Goal: Task Accomplishment & Management: Manage account settings

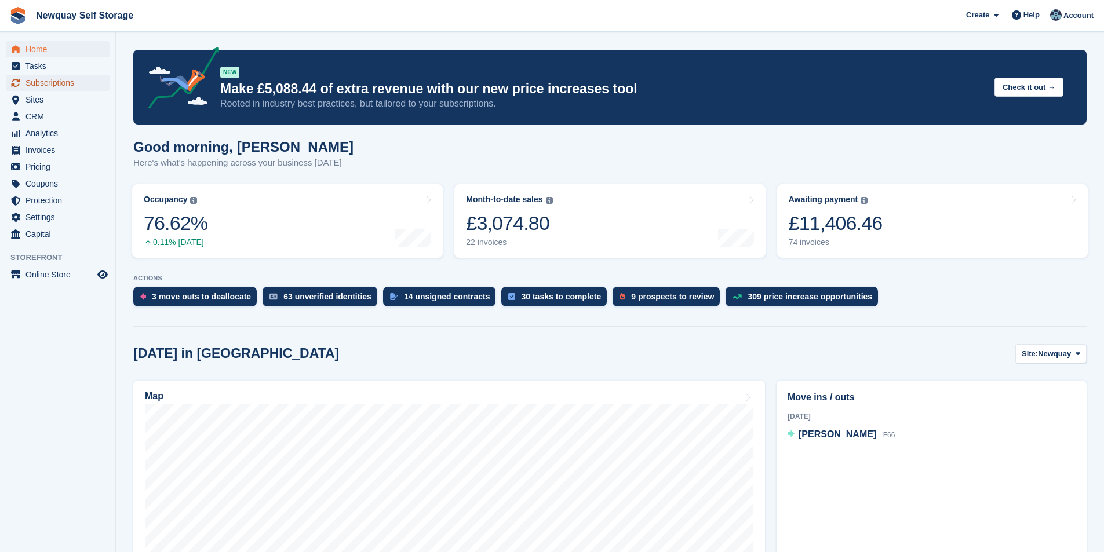
click at [72, 83] on span "Subscriptions" at bounding box center [60, 83] width 70 height 16
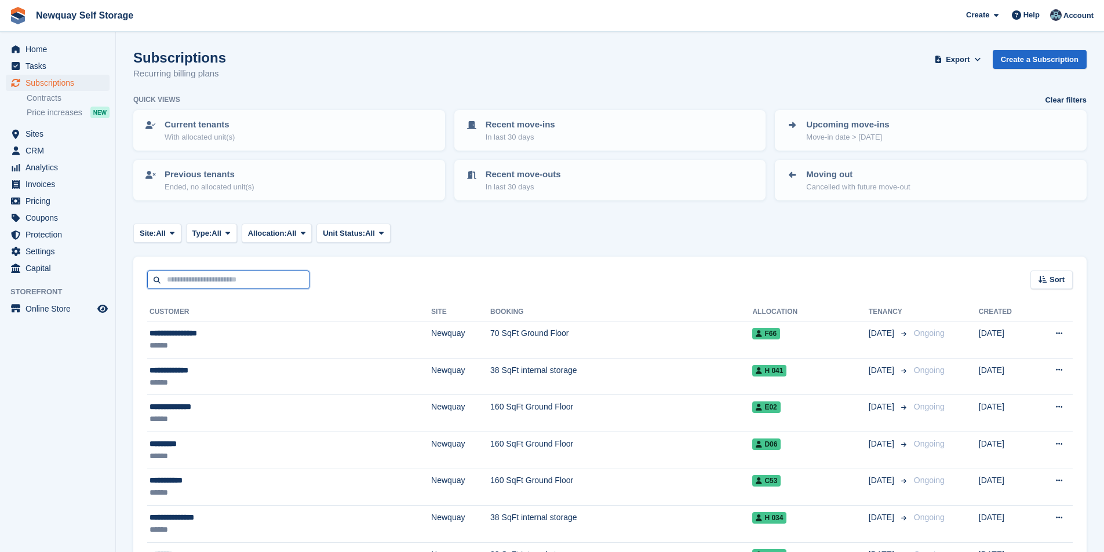
click at [207, 285] on input "text" at bounding box center [228, 280] width 162 height 19
type input "****"
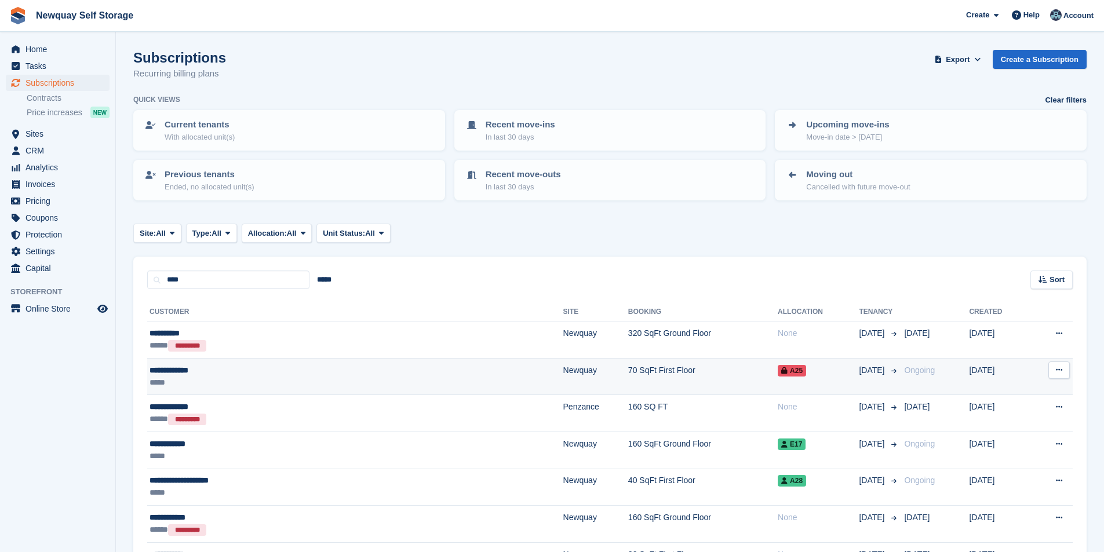
click at [198, 366] on div "**********" at bounding box center [263, 370] width 228 height 12
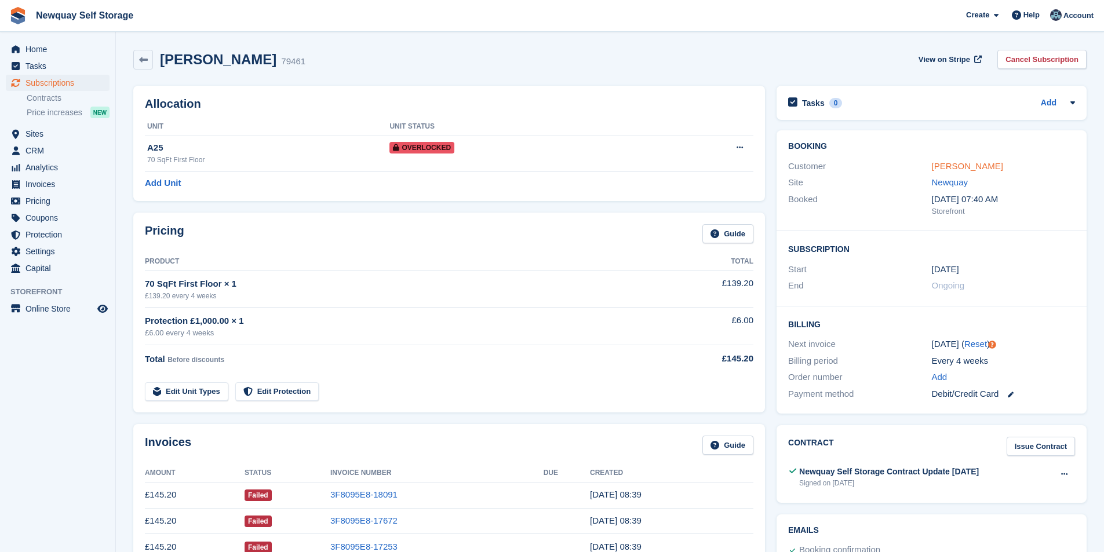
click at [961, 165] on link "Stev Harnisch" at bounding box center [967, 166] width 71 height 10
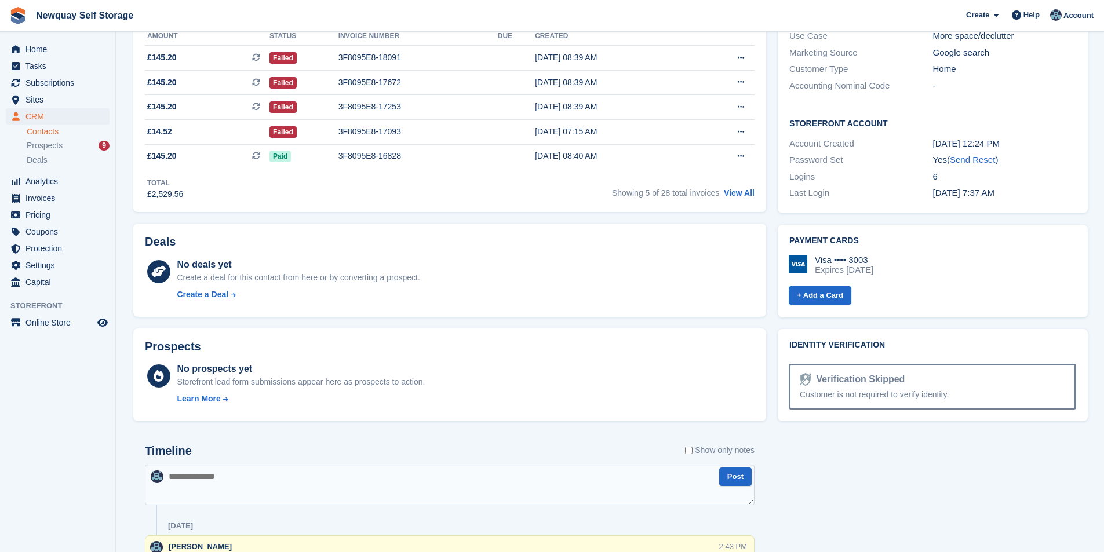
scroll to position [406, 0]
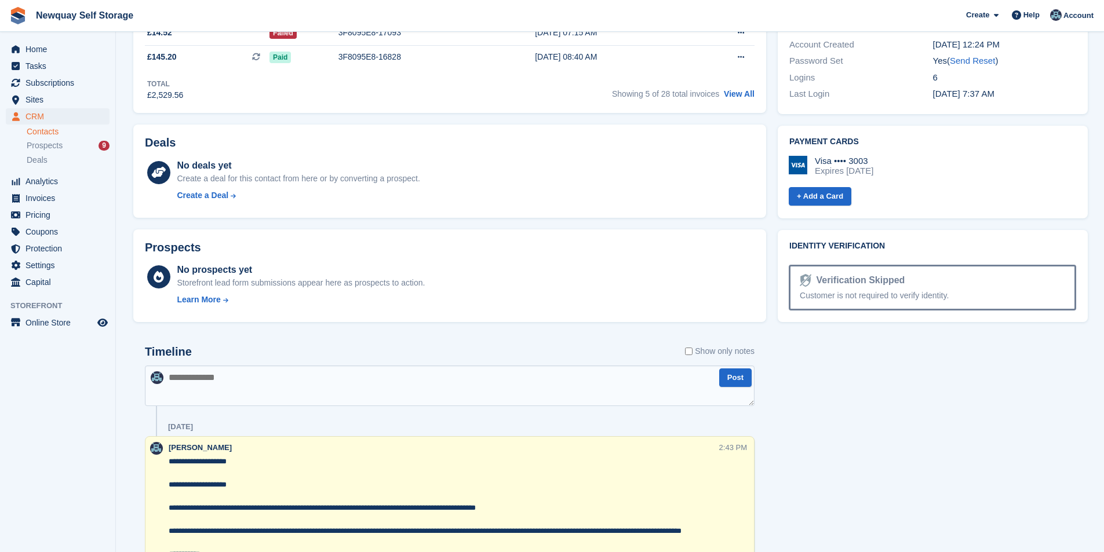
click at [267, 393] on textarea at bounding box center [450, 386] width 610 height 41
paste textarea "**********"
type textarea "**********"
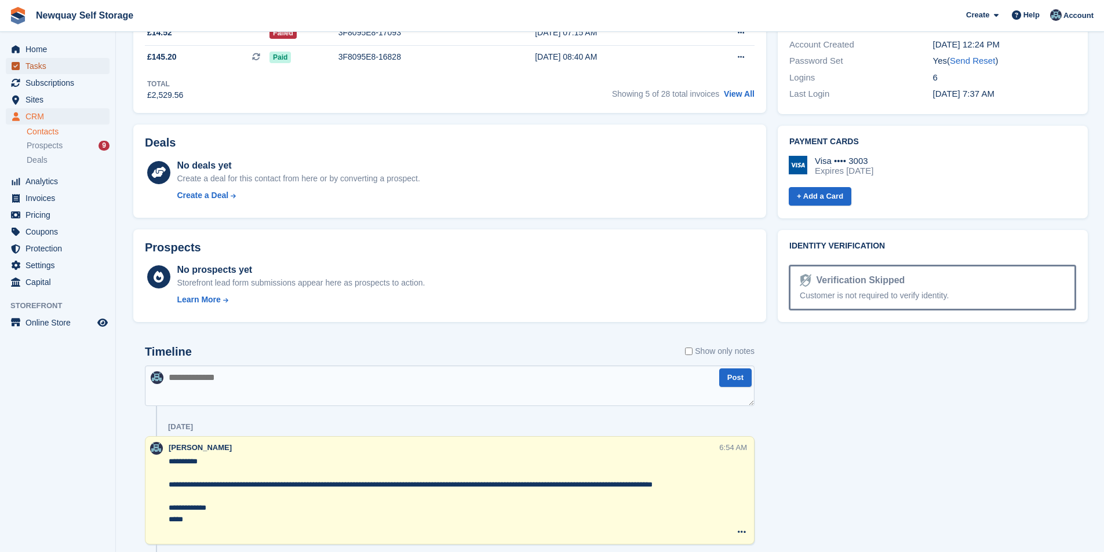
click at [49, 71] on span "Tasks" at bounding box center [60, 66] width 70 height 16
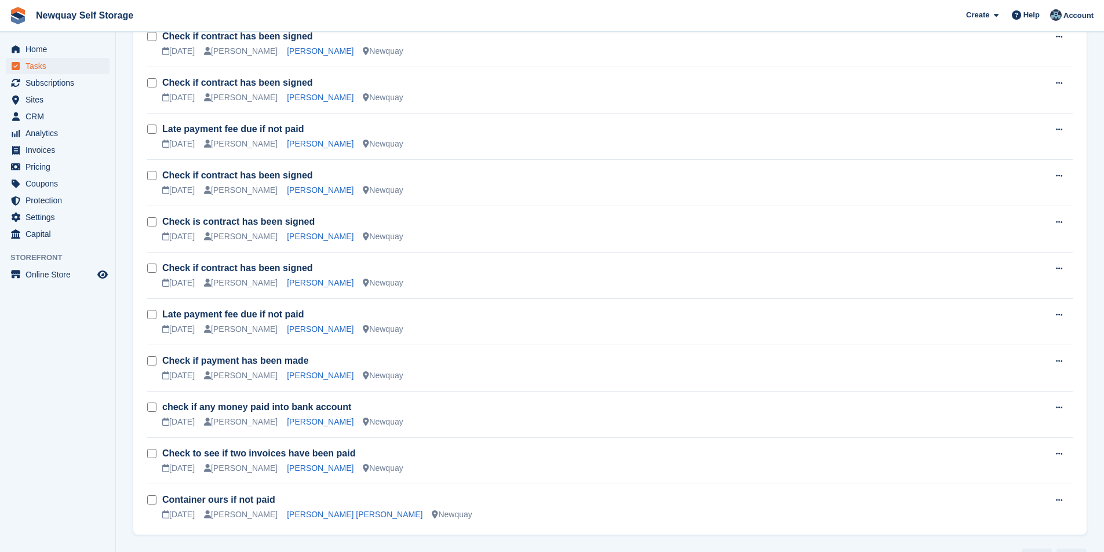
scroll to position [1056, 0]
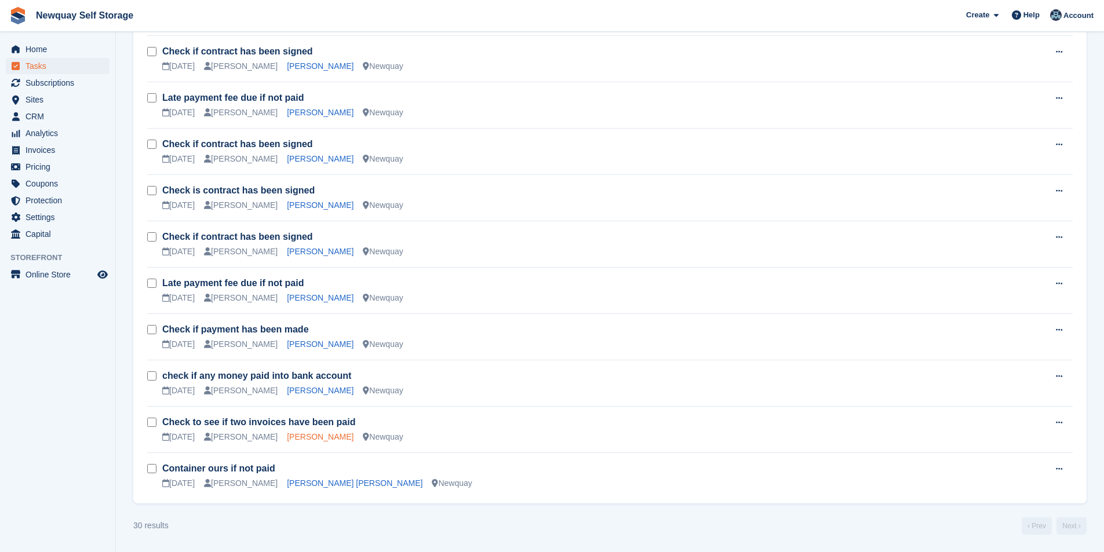
click at [295, 435] on link "[PERSON_NAME]" at bounding box center [320, 436] width 67 height 9
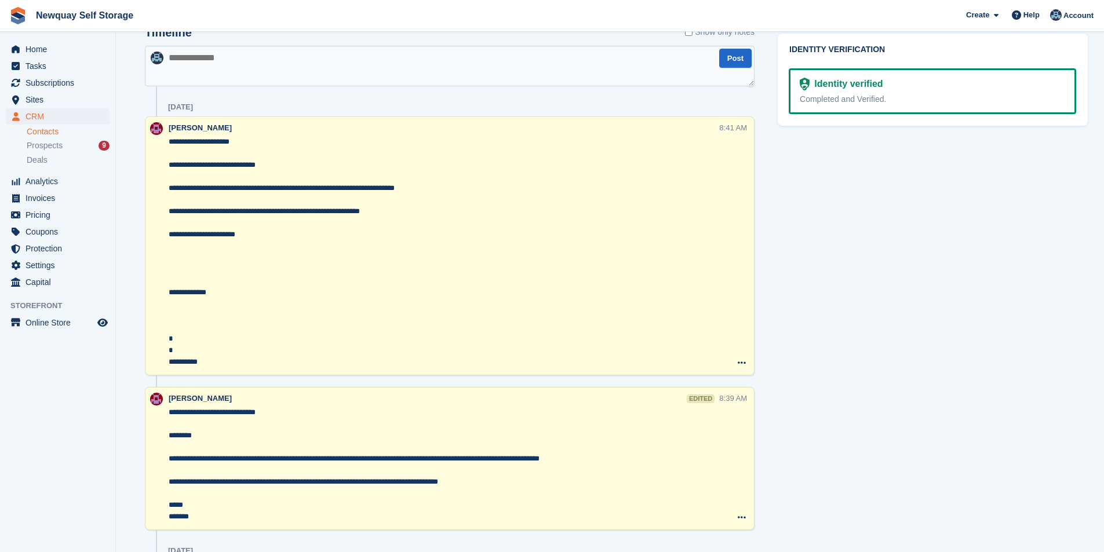
scroll to position [637, 0]
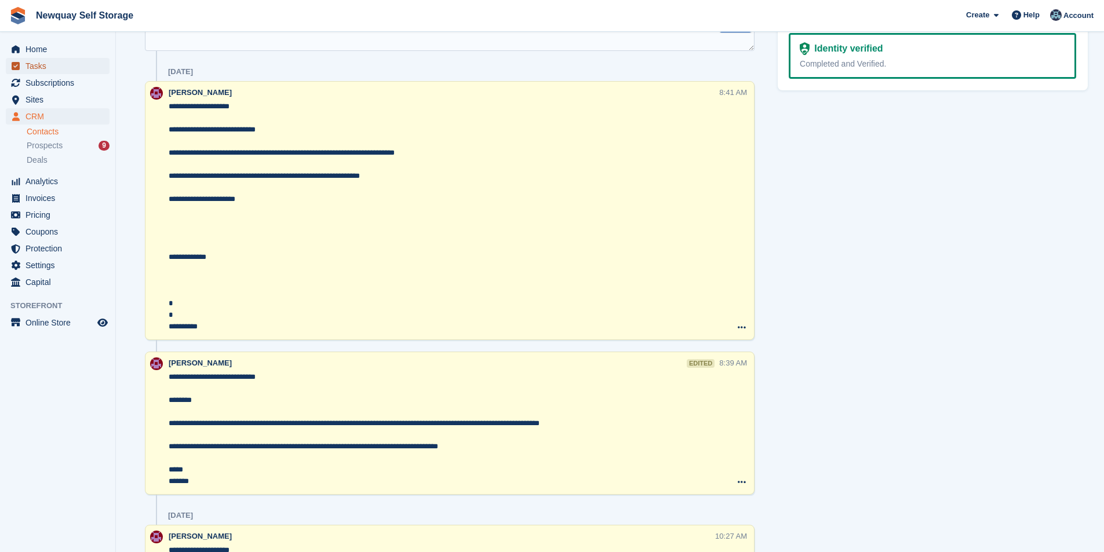
click at [35, 71] on span "Tasks" at bounding box center [60, 66] width 70 height 16
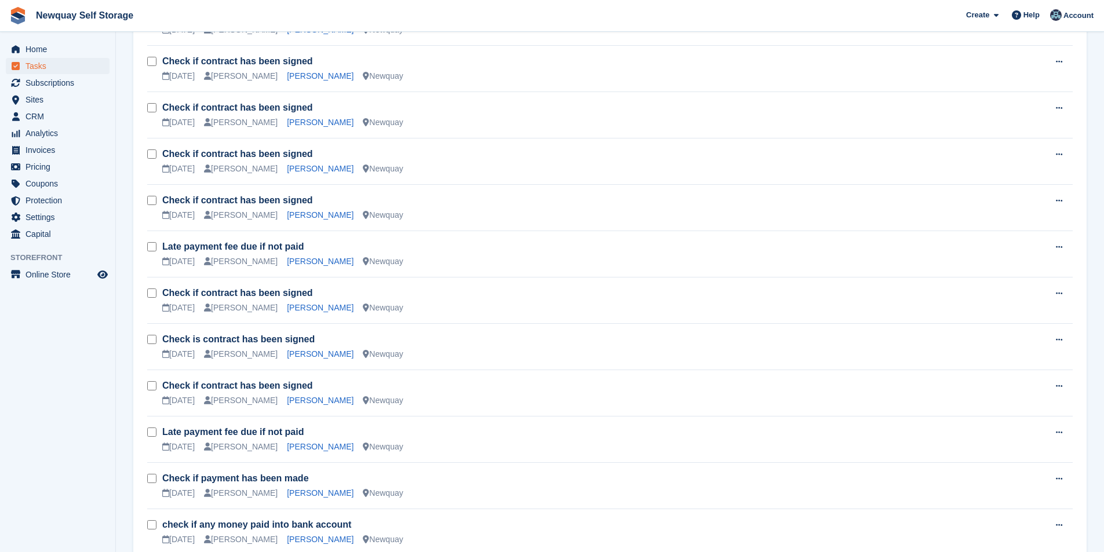
scroll to position [1056, 0]
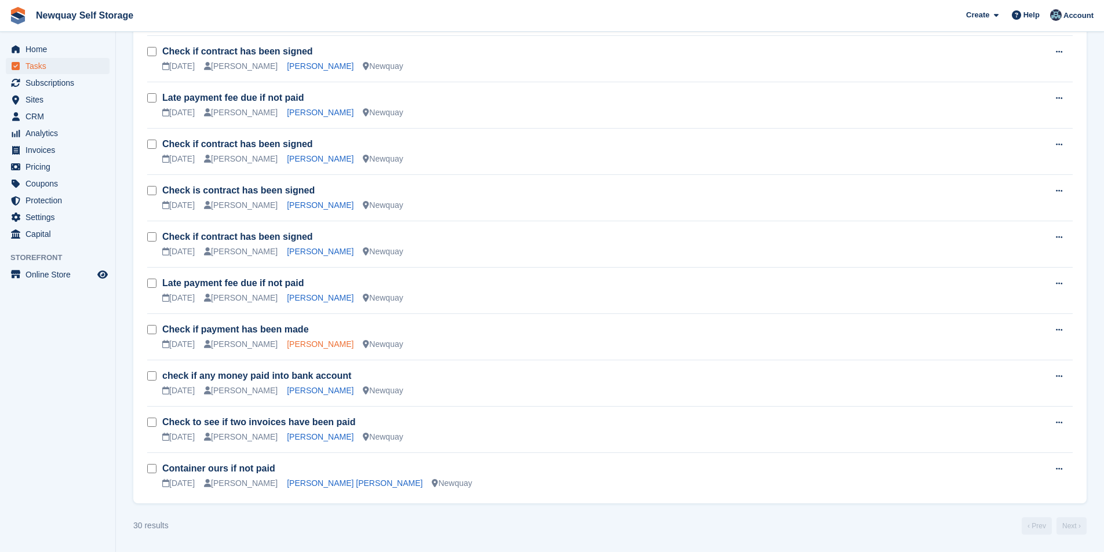
click at [298, 344] on link "[PERSON_NAME]" at bounding box center [320, 344] width 67 height 9
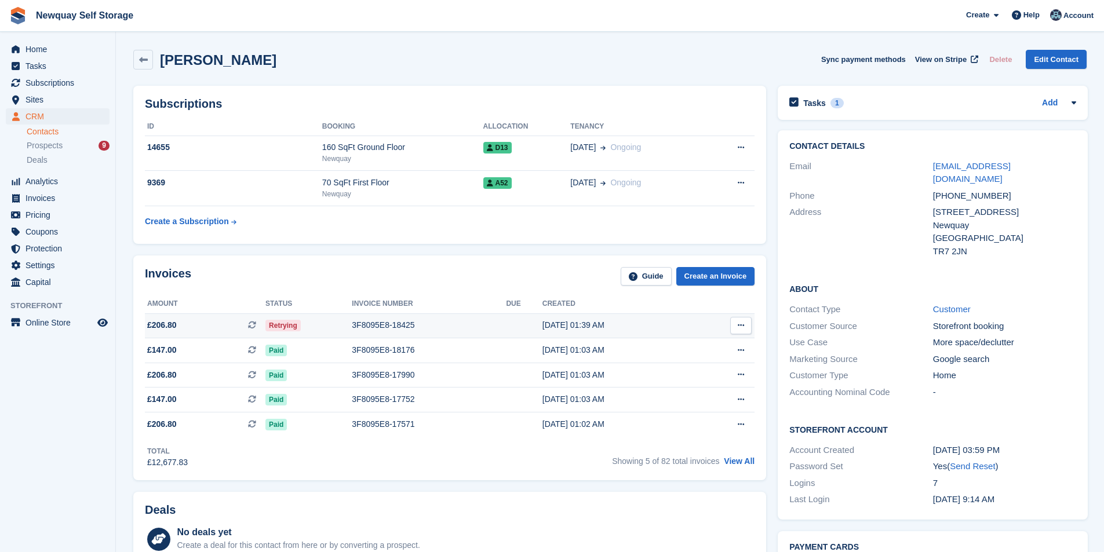
click at [381, 326] on div "3F8095E8-18425" at bounding box center [429, 325] width 154 height 12
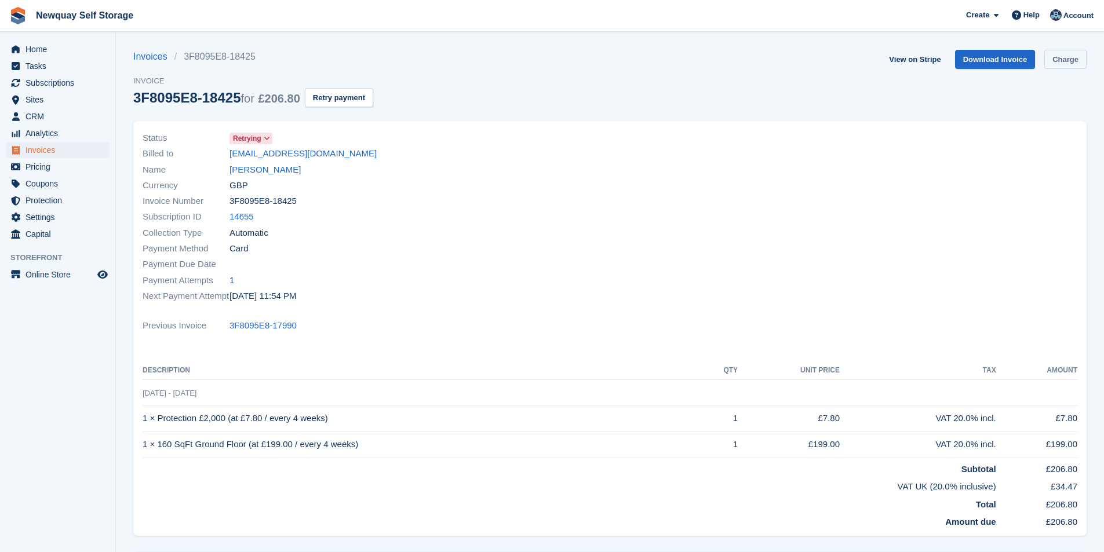
click at [1071, 65] on link "Charge" at bounding box center [1065, 59] width 42 height 19
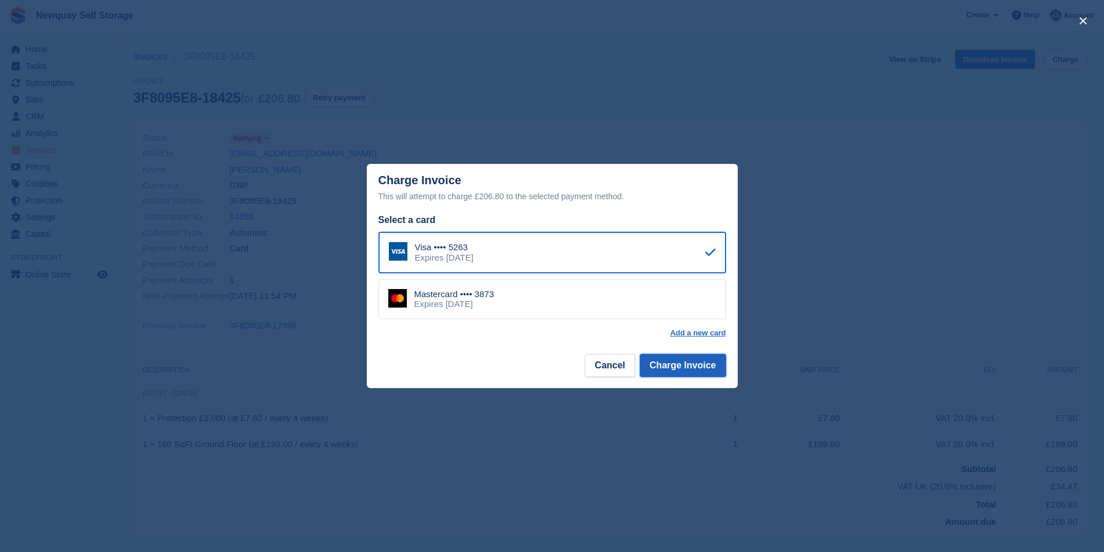
click at [678, 367] on button "Charge Invoice" at bounding box center [683, 365] width 86 height 23
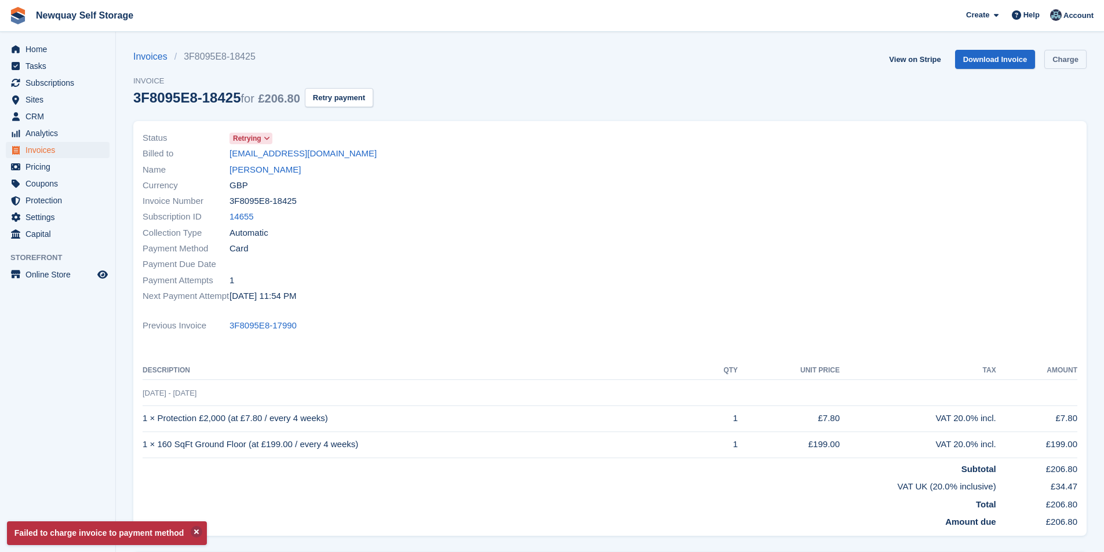
click at [1072, 56] on link "Charge" at bounding box center [1065, 59] width 42 height 19
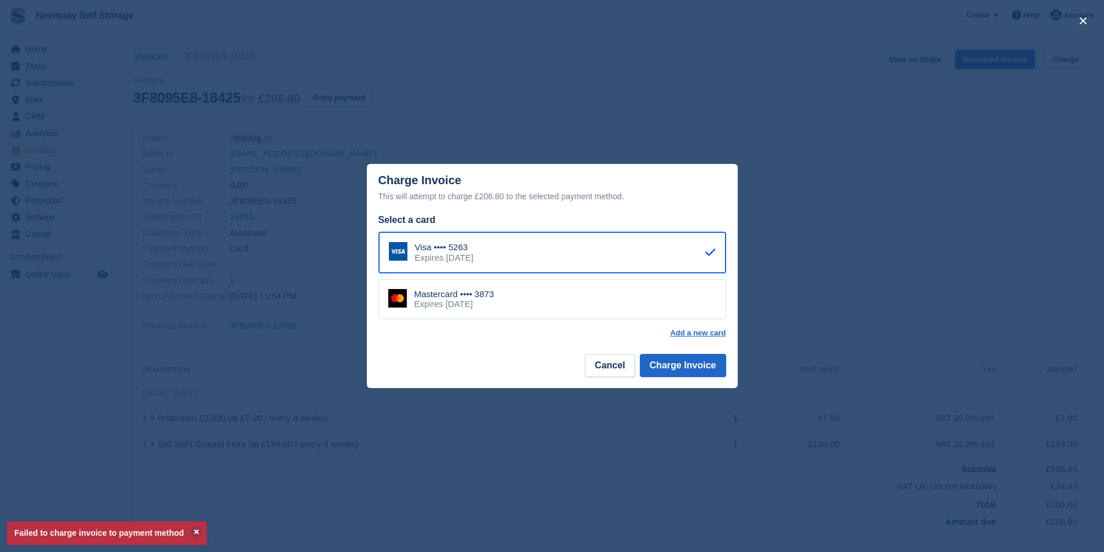
click at [553, 320] on div "Mastercard •••• 3873 Expires November 2026" at bounding box center [552, 299] width 348 height 41
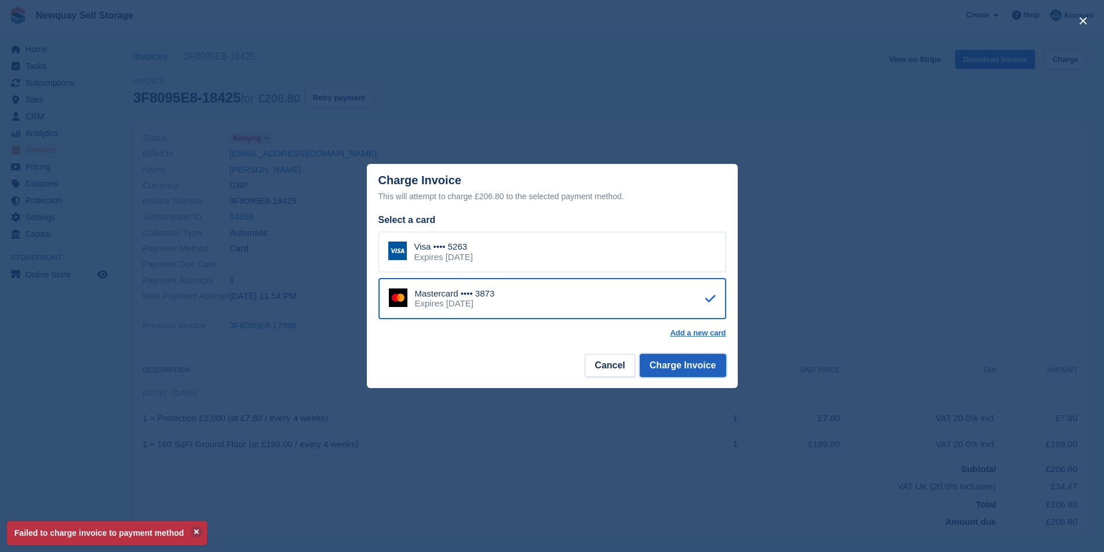
click at [686, 367] on button "Charge Invoice" at bounding box center [683, 365] width 86 height 23
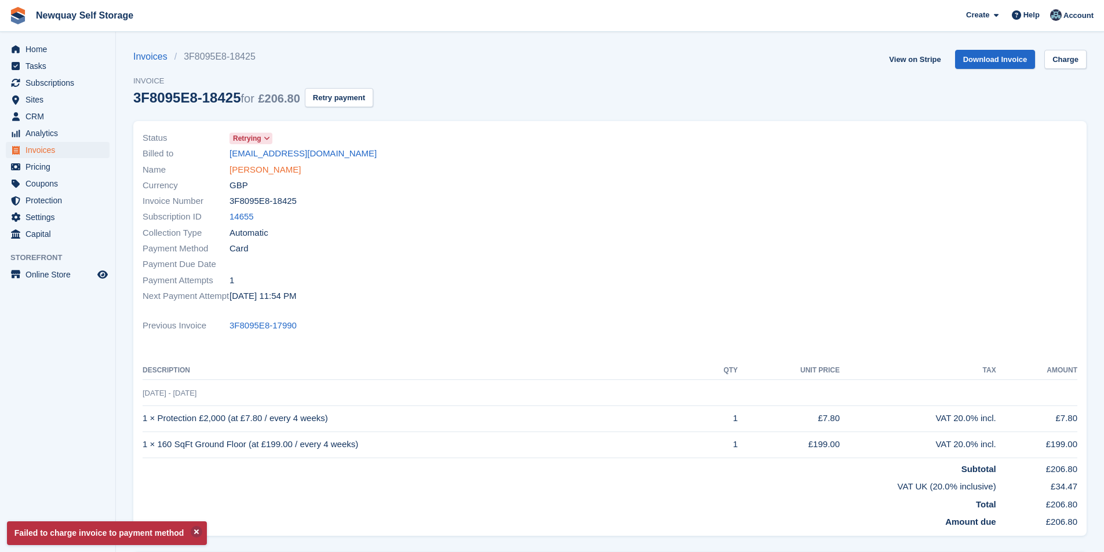
click at [264, 171] on link "[PERSON_NAME]" at bounding box center [264, 169] width 71 height 13
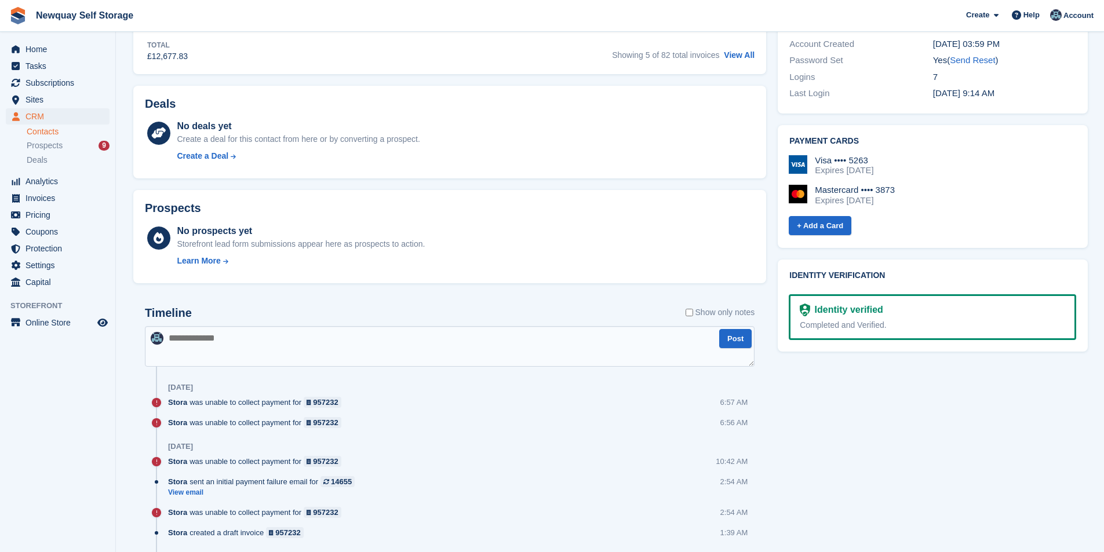
scroll to position [579, 0]
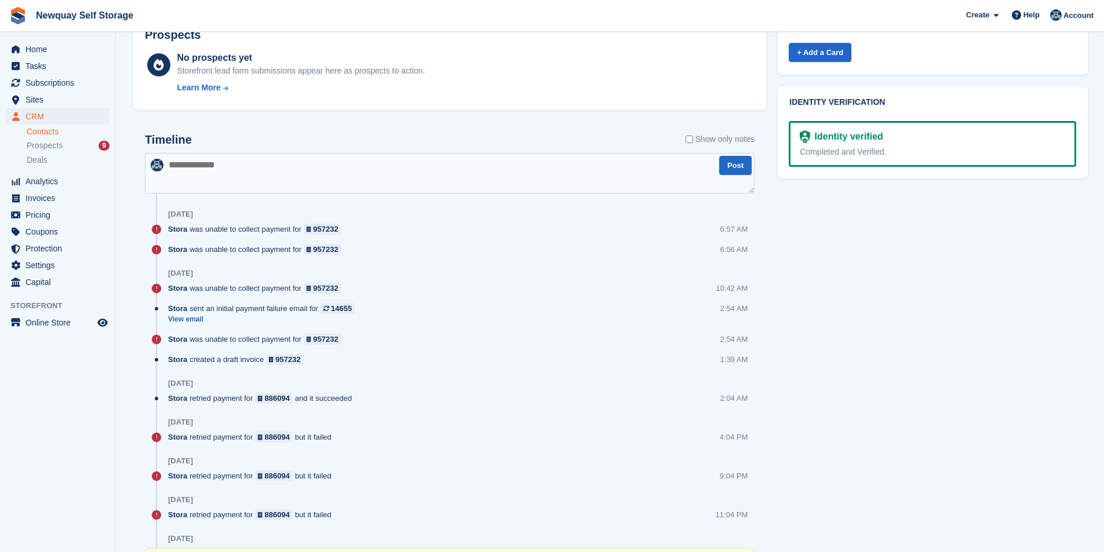
click at [262, 167] on textarea at bounding box center [450, 173] width 610 height 41
type textarea "**********"
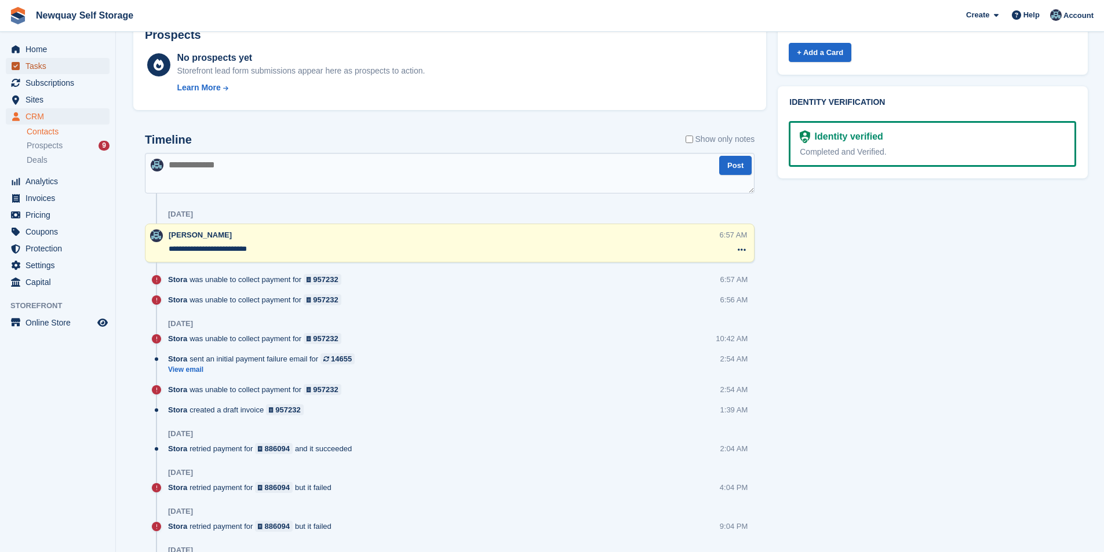
click at [60, 69] on span "Tasks" at bounding box center [60, 66] width 70 height 16
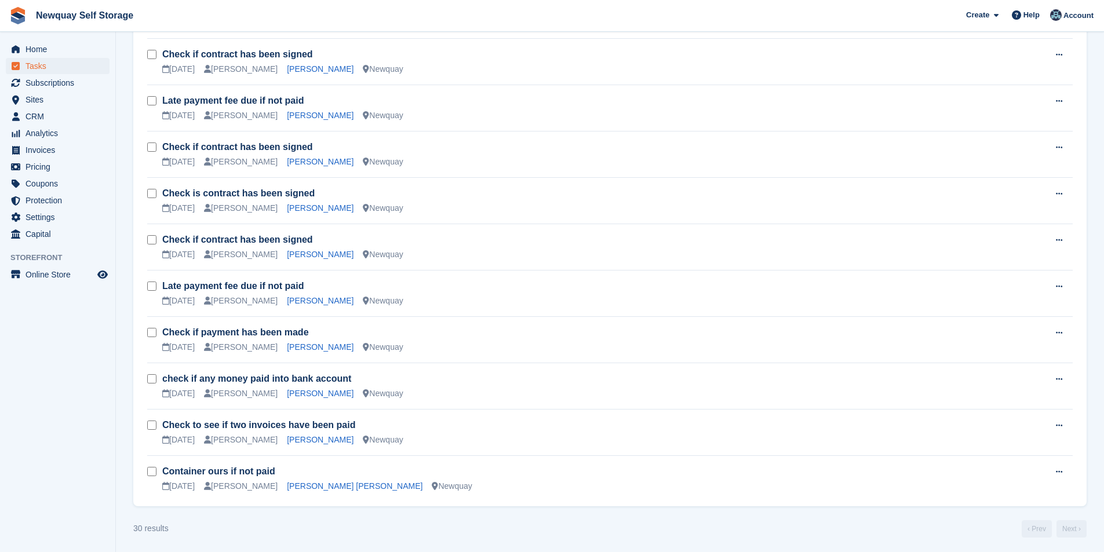
scroll to position [1056, 0]
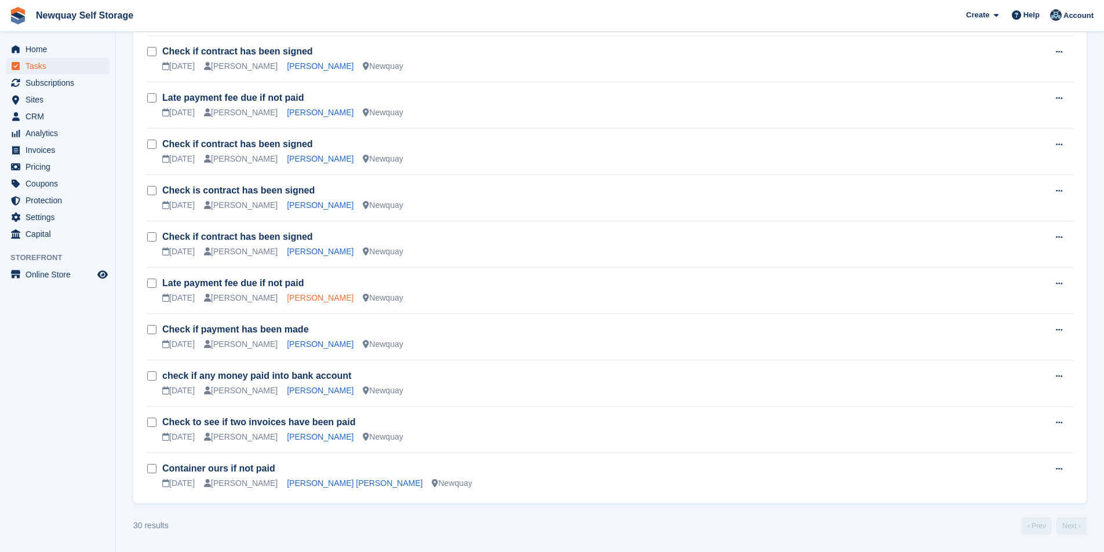
click at [304, 295] on link "[PERSON_NAME]" at bounding box center [320, 297] width 67 height 9
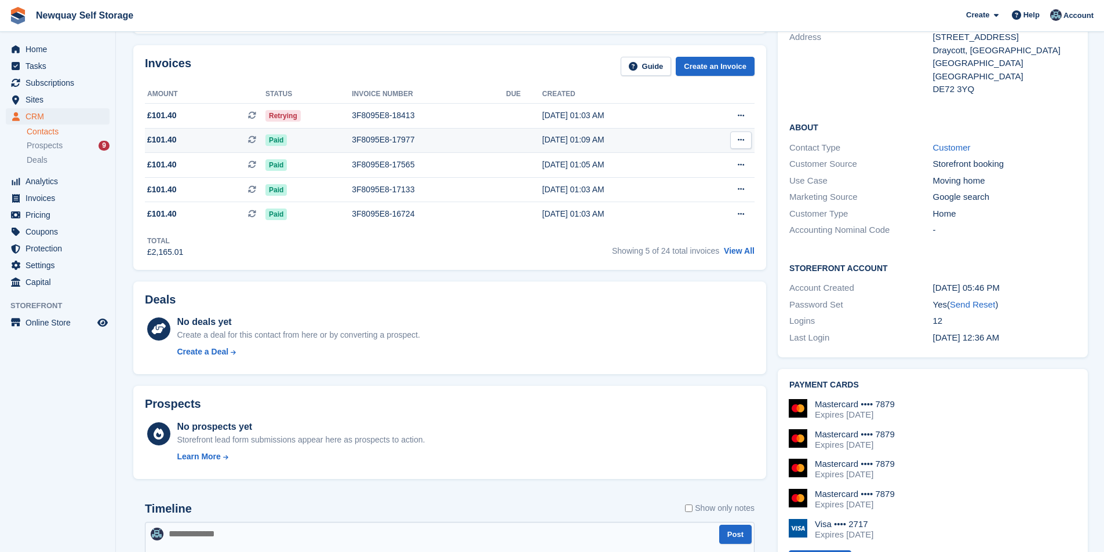
scroll to position [174, 0]
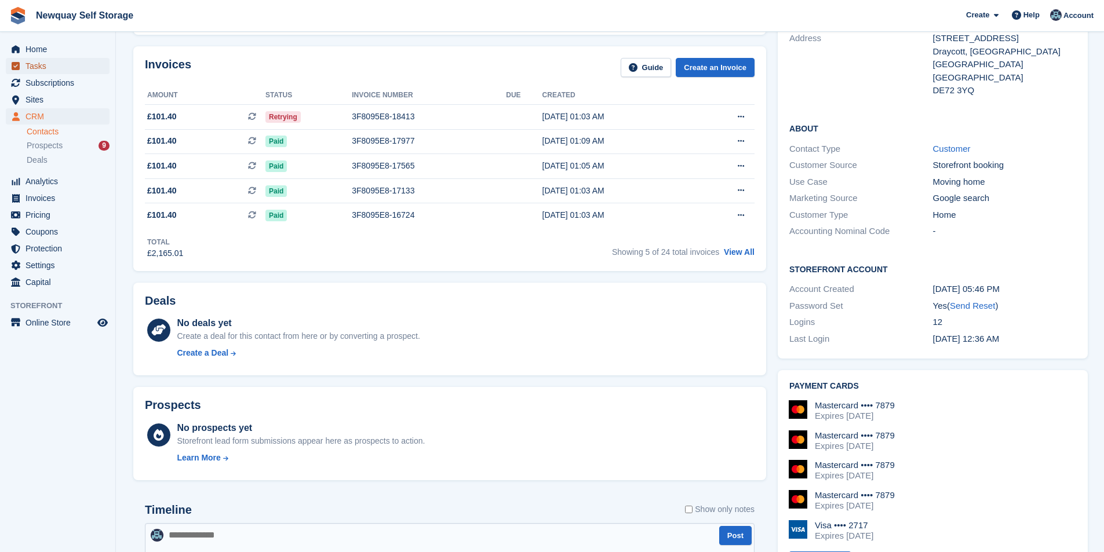
click at [71, 68] on span "Tasks" at bounding box center [60, 66] width 70 height 16
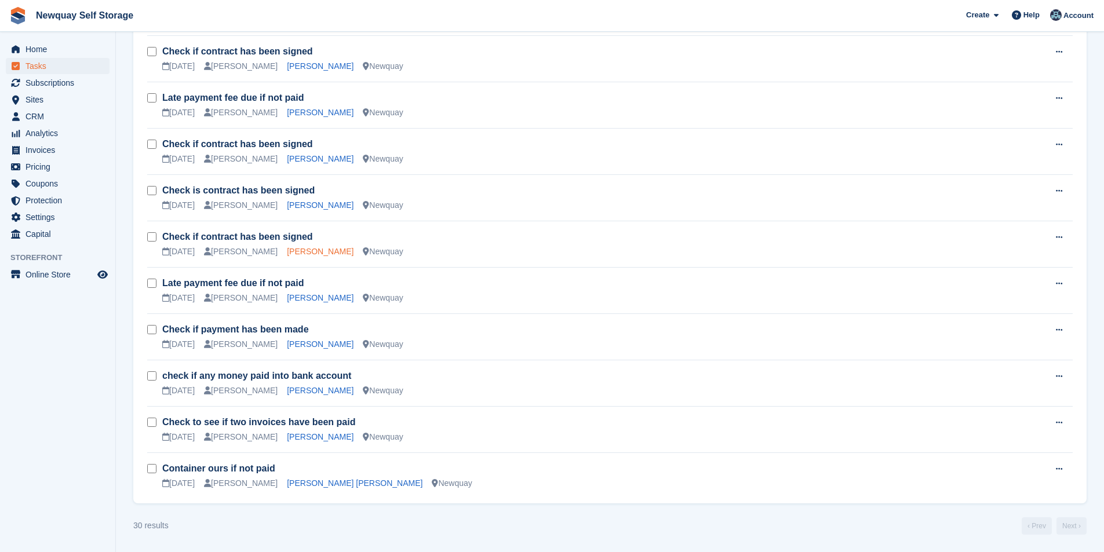
scroll to position [998, 0]
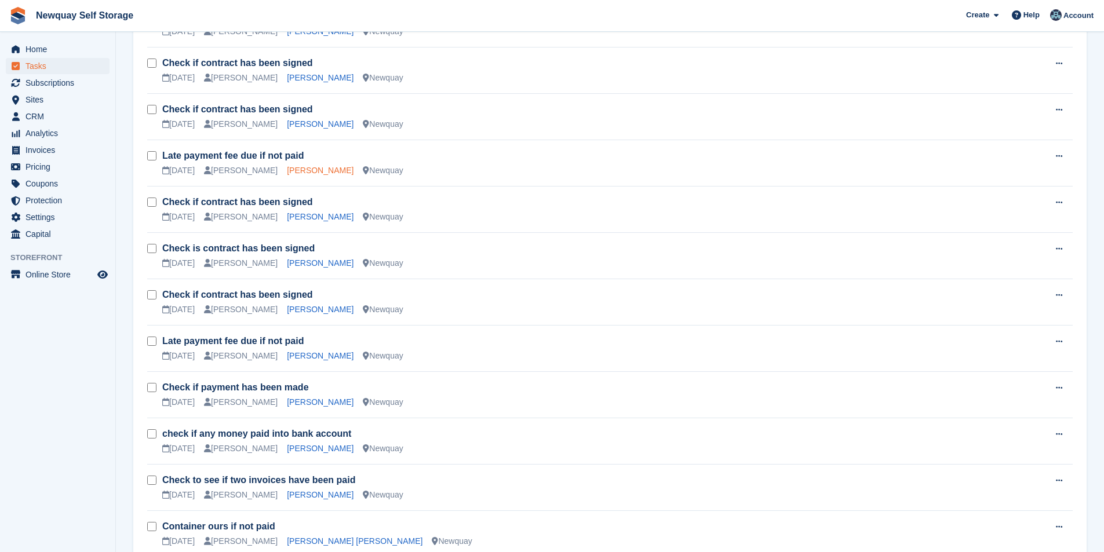
click at [287, 167] on link "[PERSON_NAME]" at bounding box center [320, 170] width 67 height 9
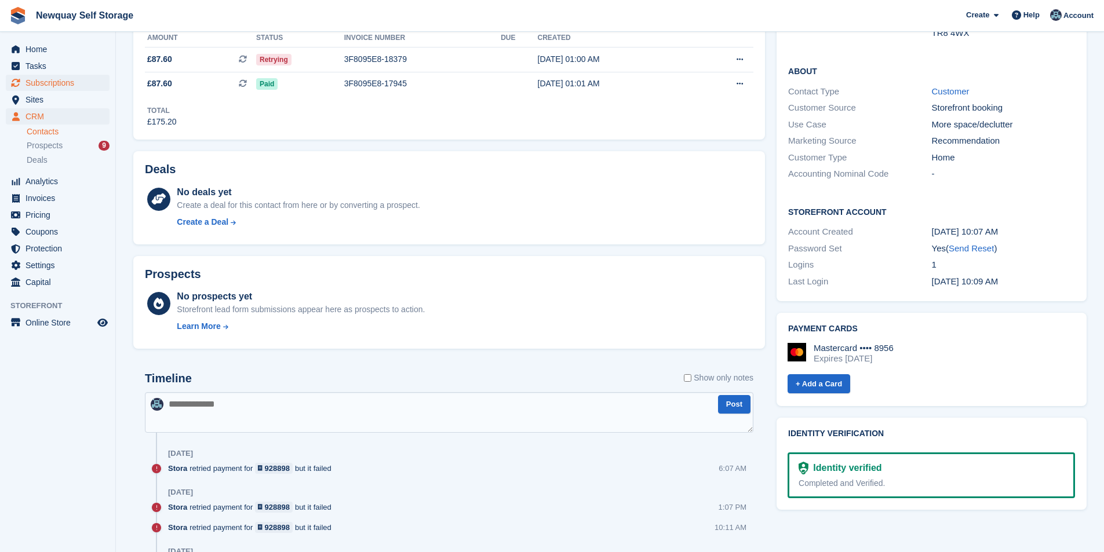
scroll to position [58, 0]
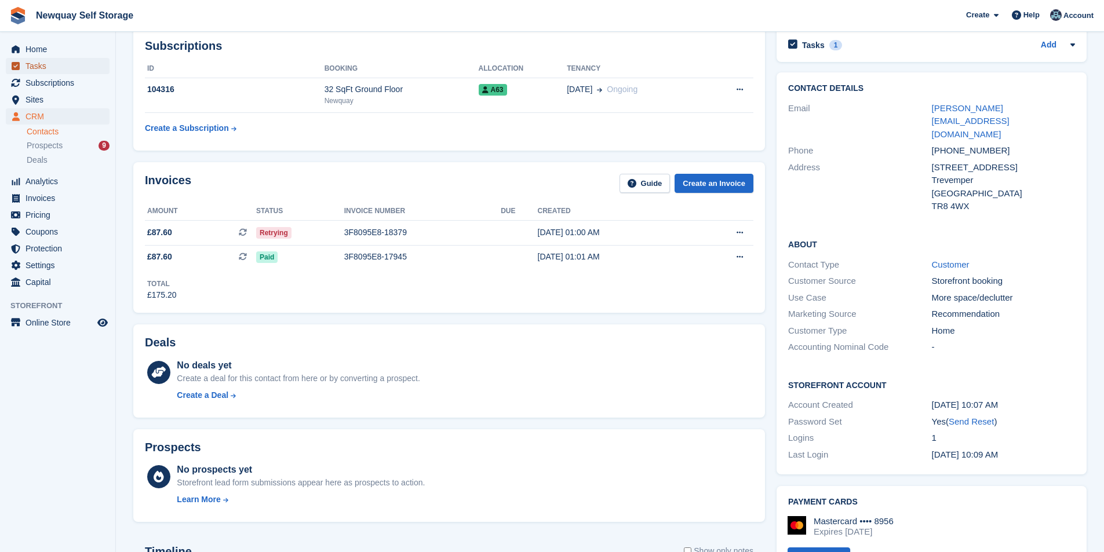
click at [53, 62] on span "Tasks" at bounding box center [60, 66] width 70 height 16
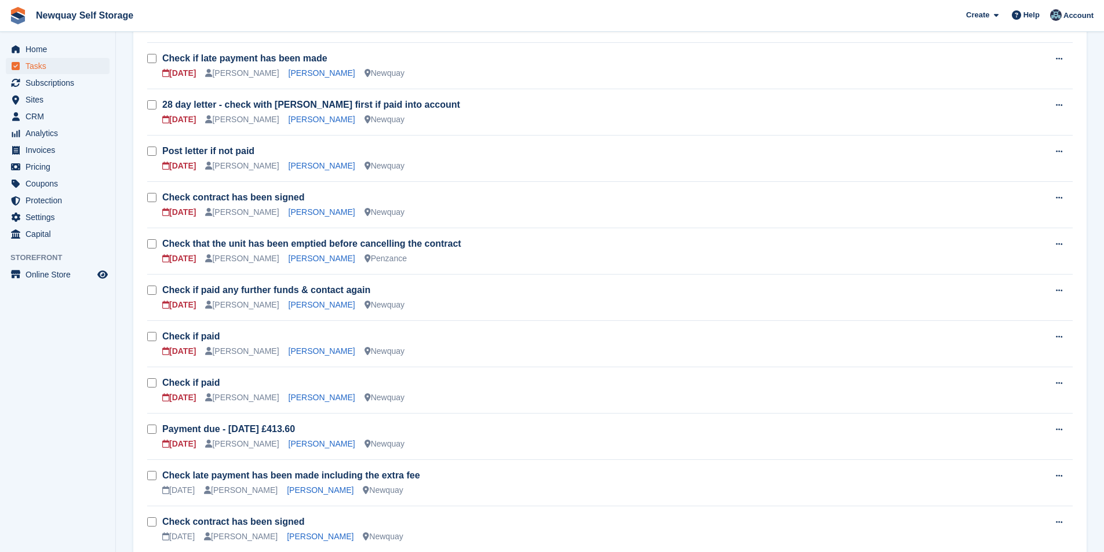
scroll to position [521, 0]
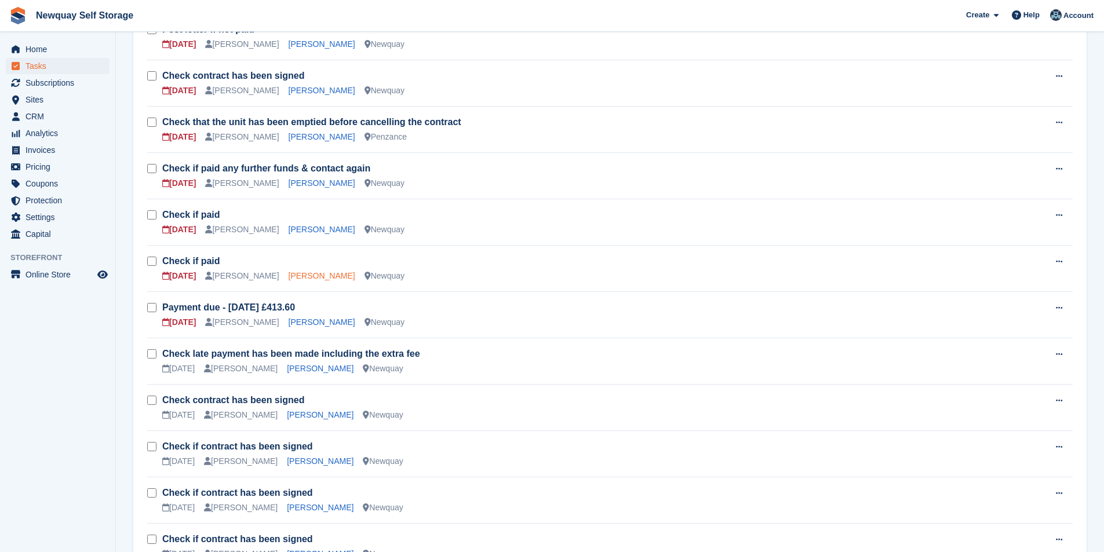
click at [289, 274] on link "Damien Diablo" at bounding box center [322, 275] width 67 height 9
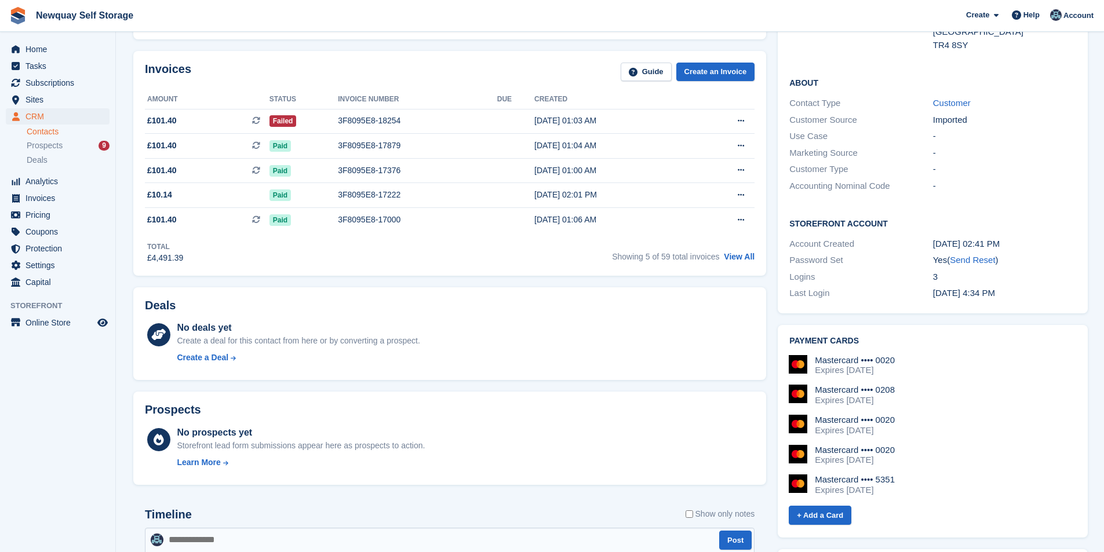
scroll to position [58, 0]
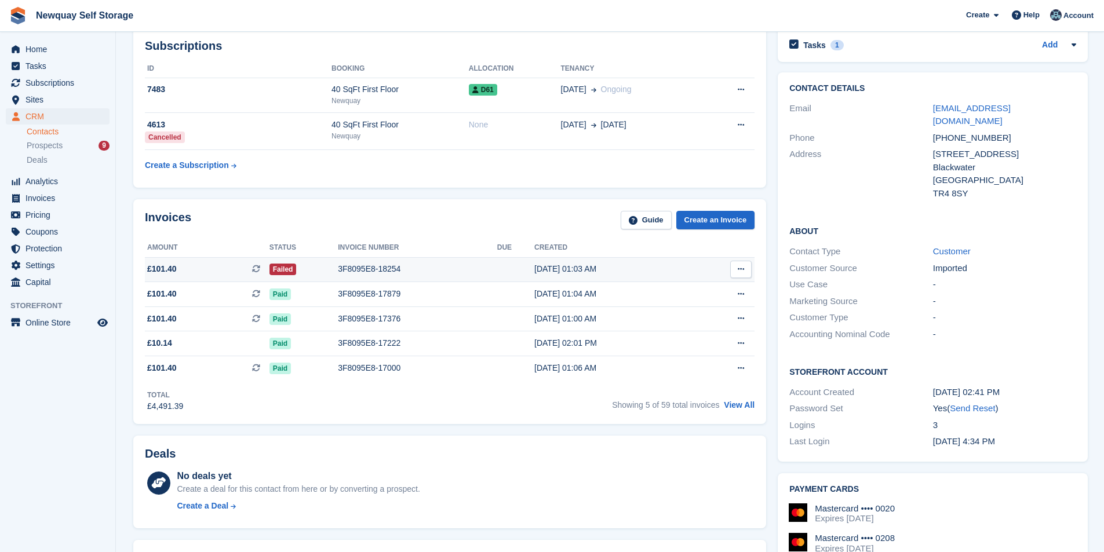
click at [372, 261] on td "3F8095E8-18254" at bounding box center [417, 269] width 159 height 25
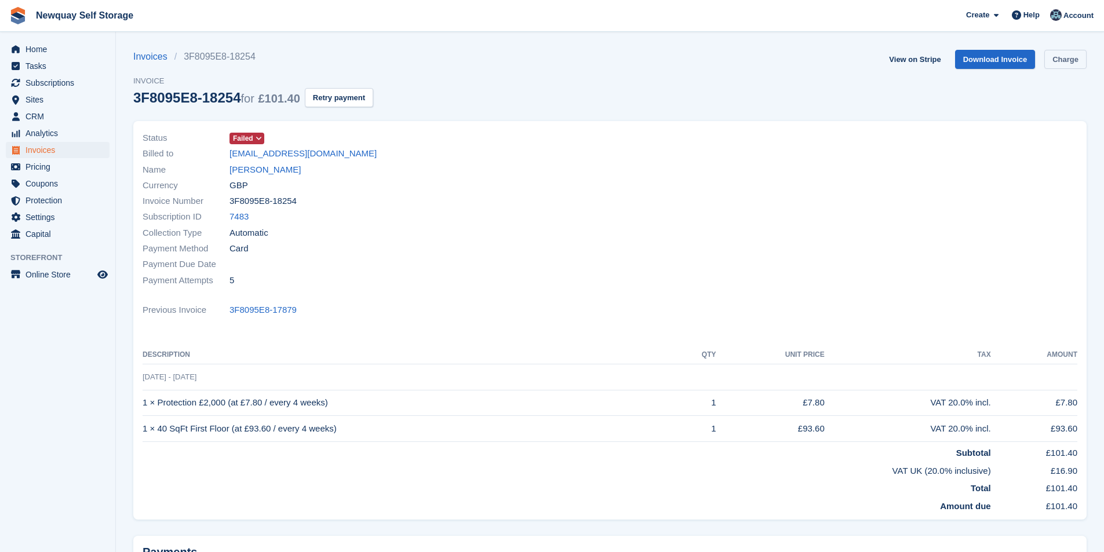
click at [1070, 61] on link "Charge" at bounding box center [1065, 59] width 42 height 19
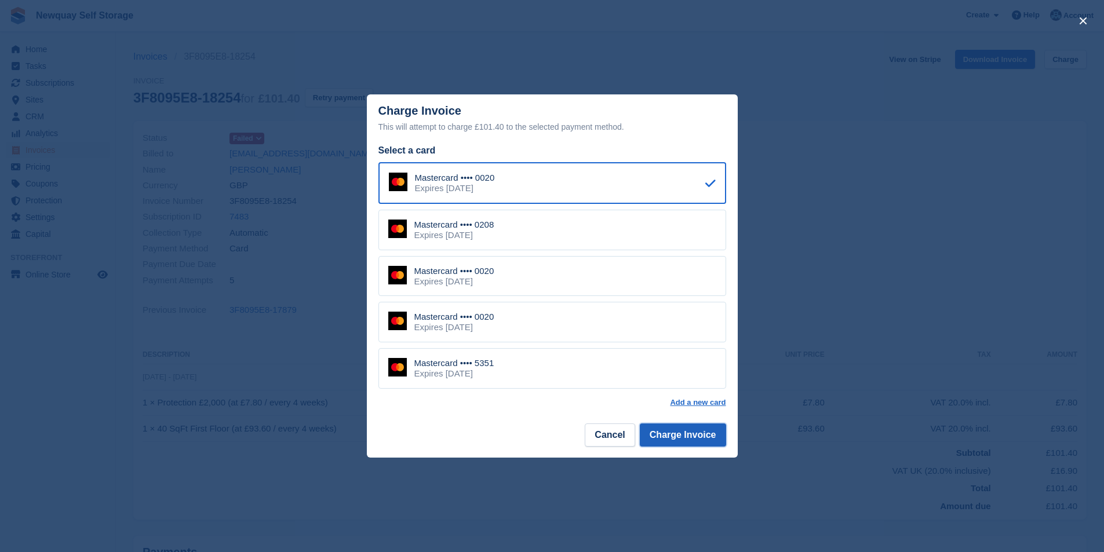
click at [710, 433] on button "Charge Invoice" at bounding box center [683, 435] width 86 height 23
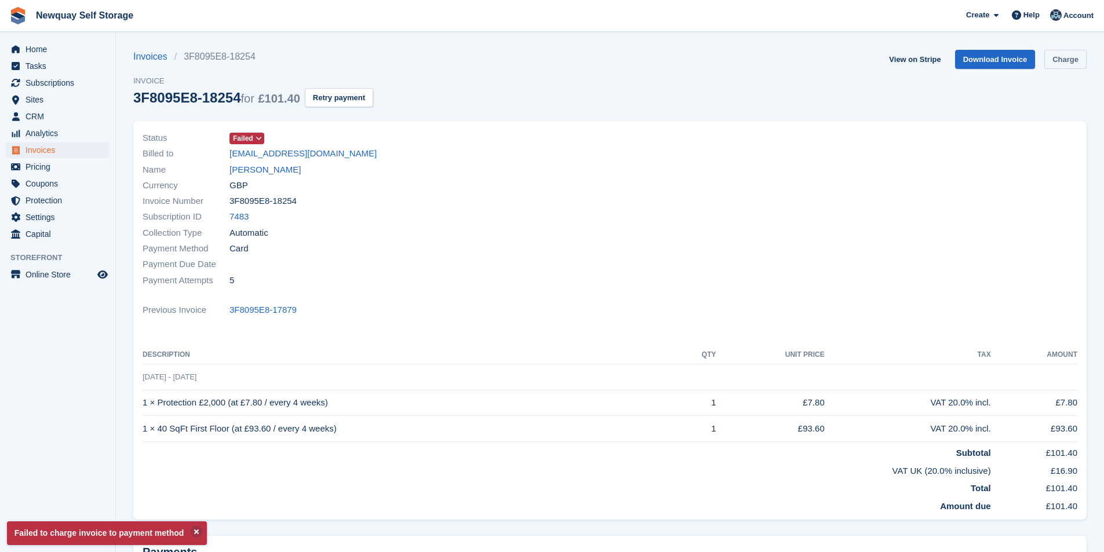
click at [1072, 59] on link "Charge" at bounding box center [1065, 59] width 42 height 19
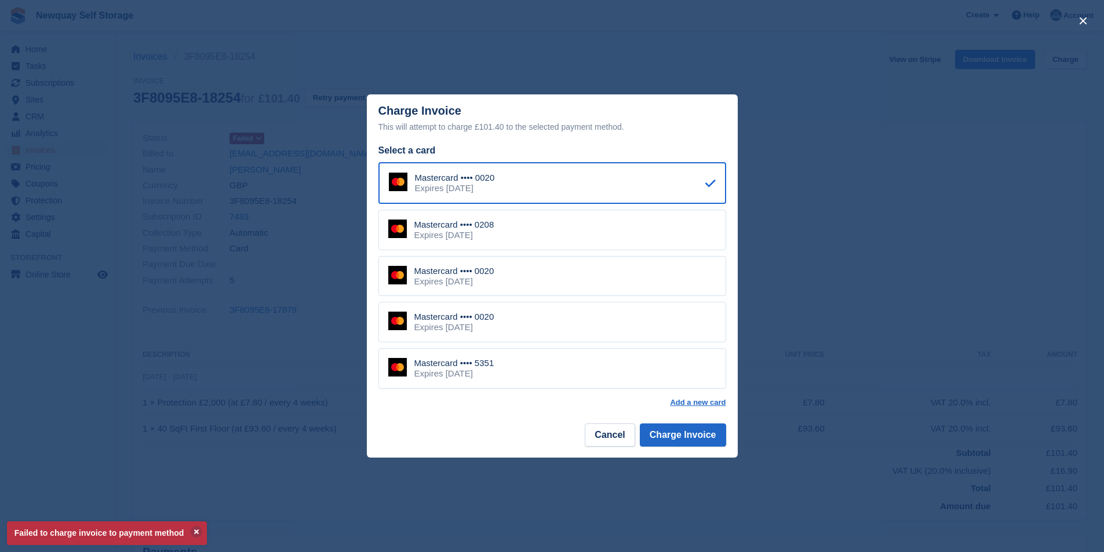
click at [544, 235] on div "Mastercard •••• 0208 Expires [DATE]" at bounding box center [552, 230] width 348 height 41
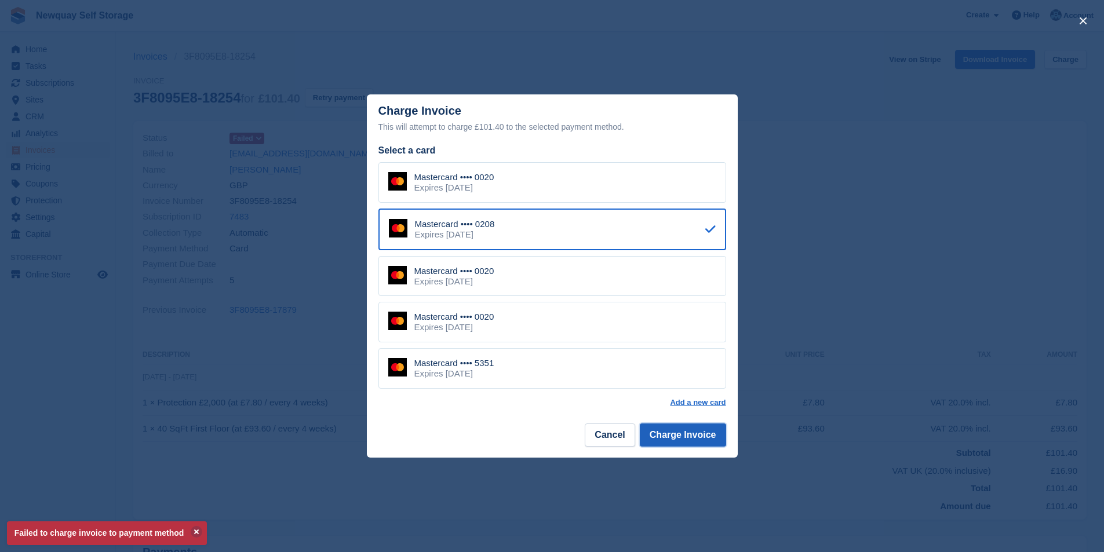
click at [683, 441] on button "Charge Invoice" at bounding box center [683, 435] width 86 height 23
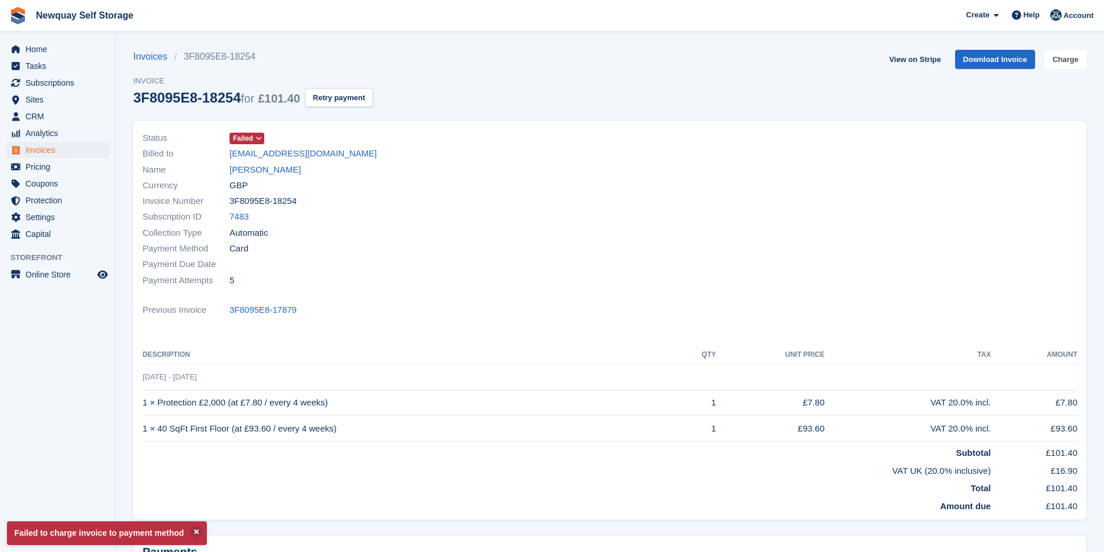
drag, startPoint x: 1063, startPoint y: 67, endPoint x: 998, endPoint y: 175, distance: 126.3
click at [1064, 67] on link "Charge" at bounding box center [1065, 59] width 42 height 19
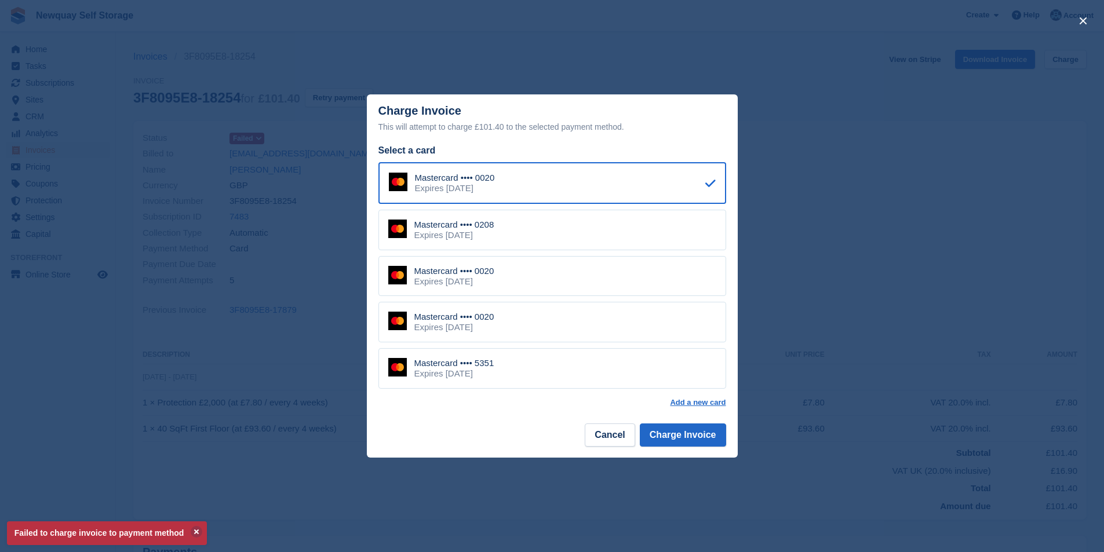
click at [576, 362] on div "Mastercard •••• 5351 Expires [DATE]" at bounding box center [552, 368] width 348 height 41
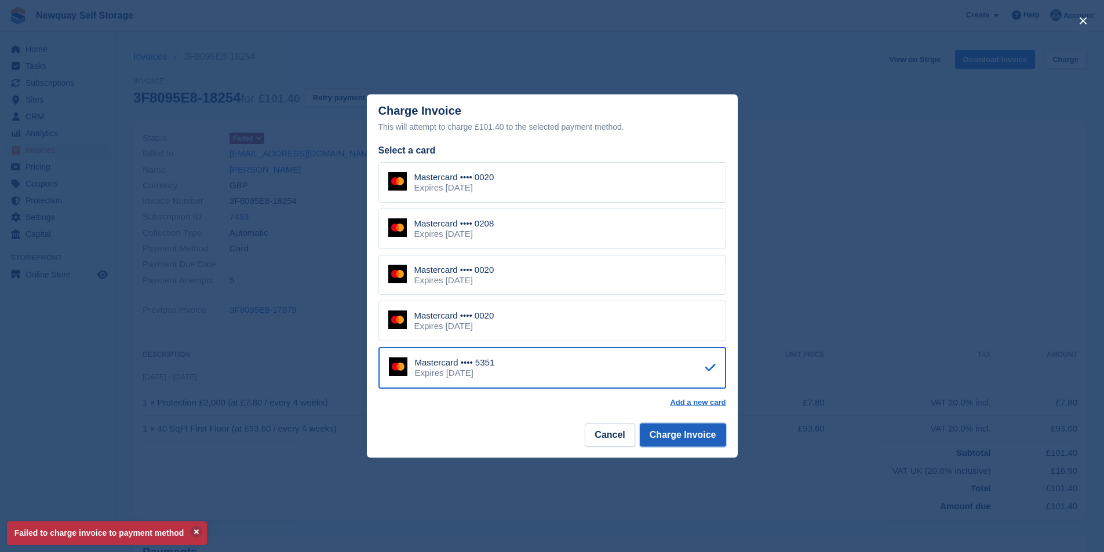
click at [700, 436] on button "Charge Invoice" at bounding box center [683, 435] width 86 height 23
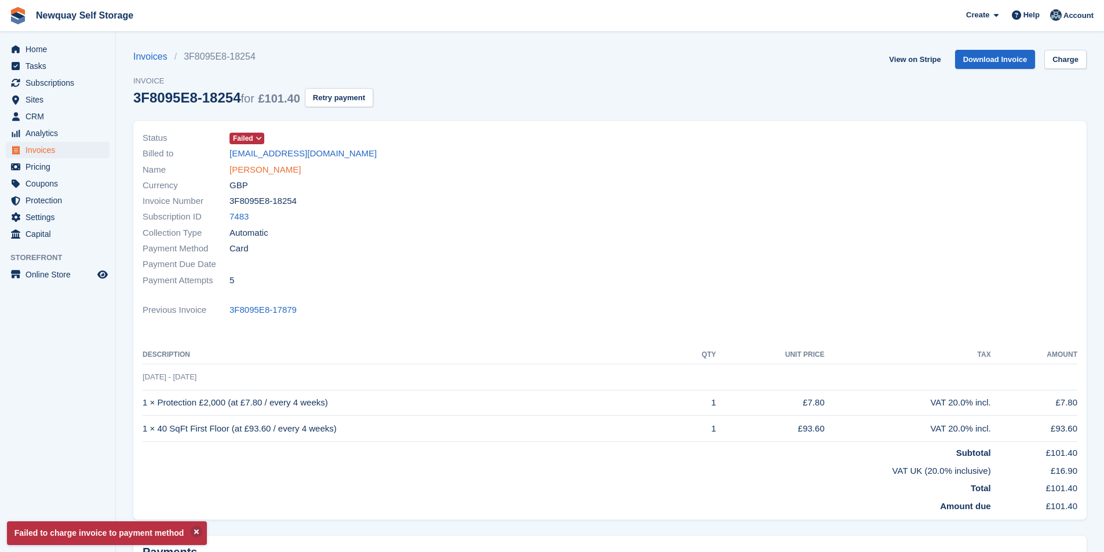
click at [273, 171] on link "[PERSON_NAME]" at bounding box center [264, 169] width 71 height 13
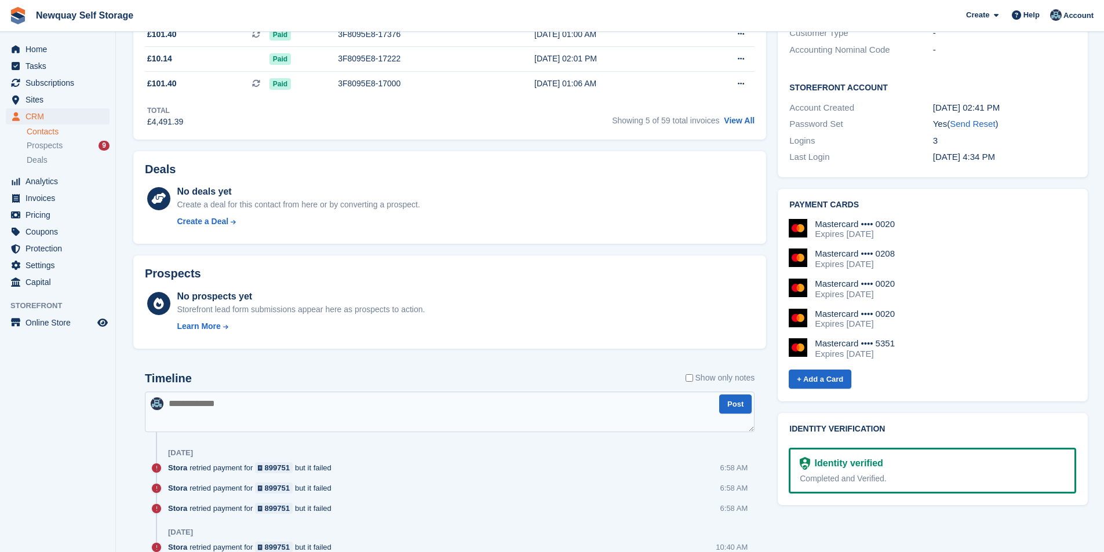
scroll to position [406, 0]
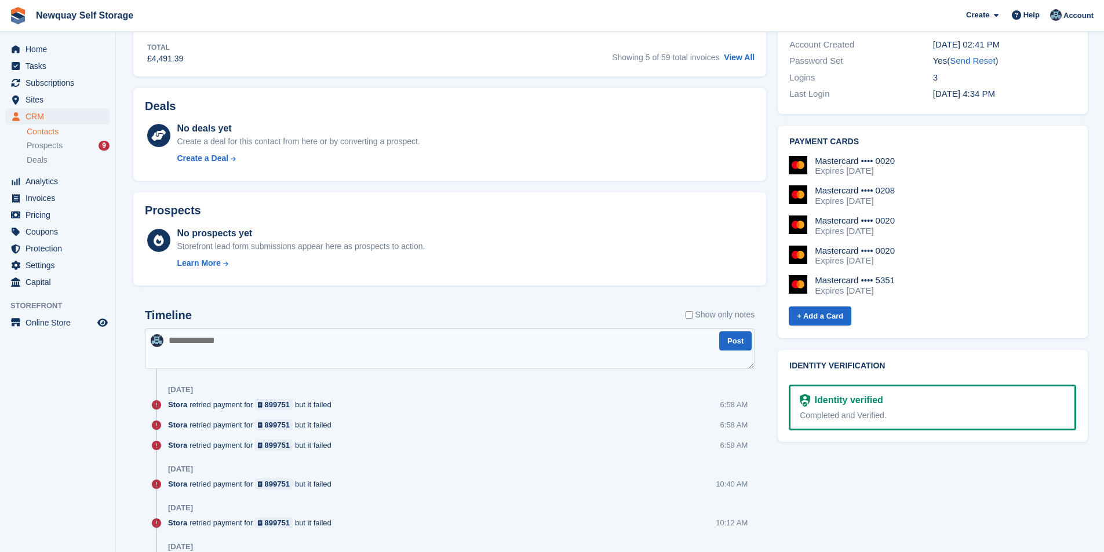
click at [245, 349] on textarea at bounding box center [450, 349] width 610 height 41
type textarea "**********"
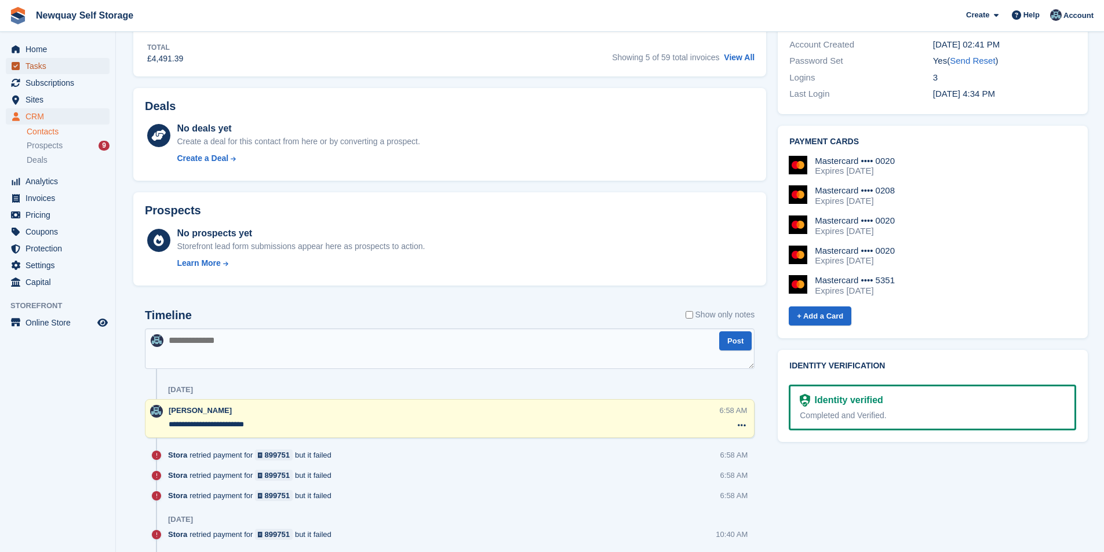
click at [66, 67] on span "Tasks" at bounding box center [60, 66] width 70 height 16
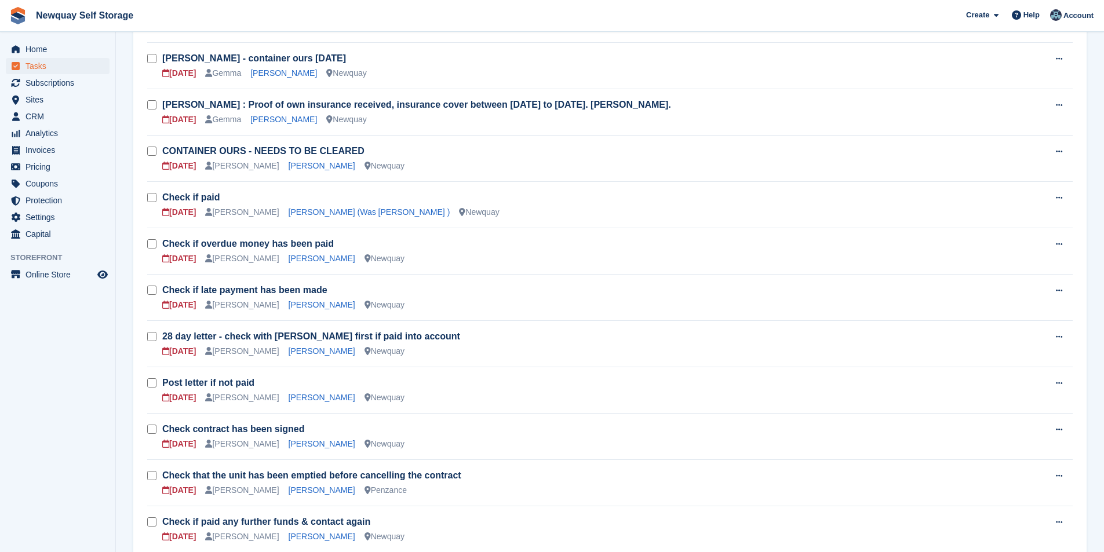
scroll to position [174, 0]
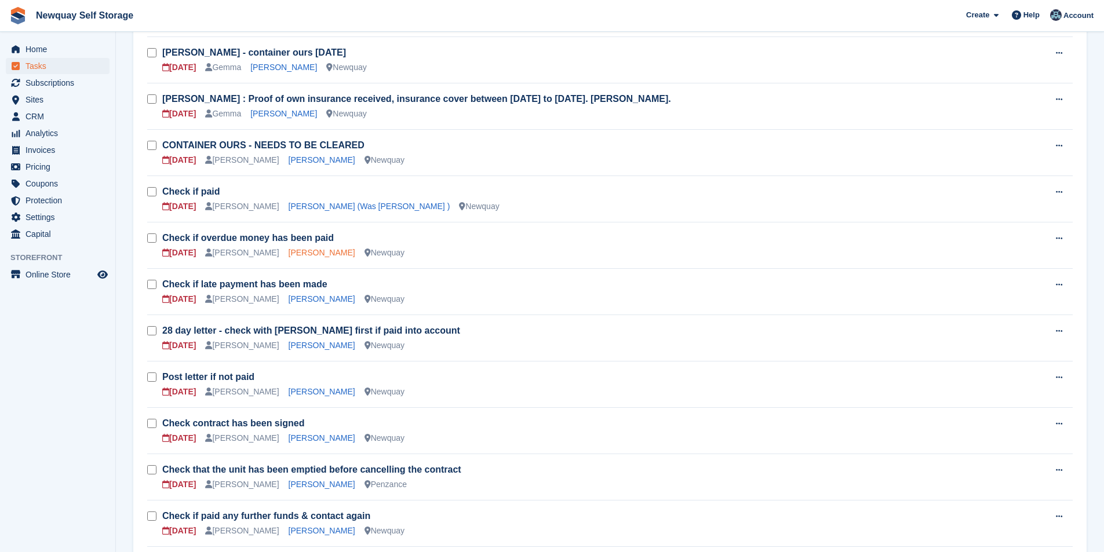
click at [307, 255] on link "[PERSON_NAME]" at bounding box center [322, 252] width 67 height 9
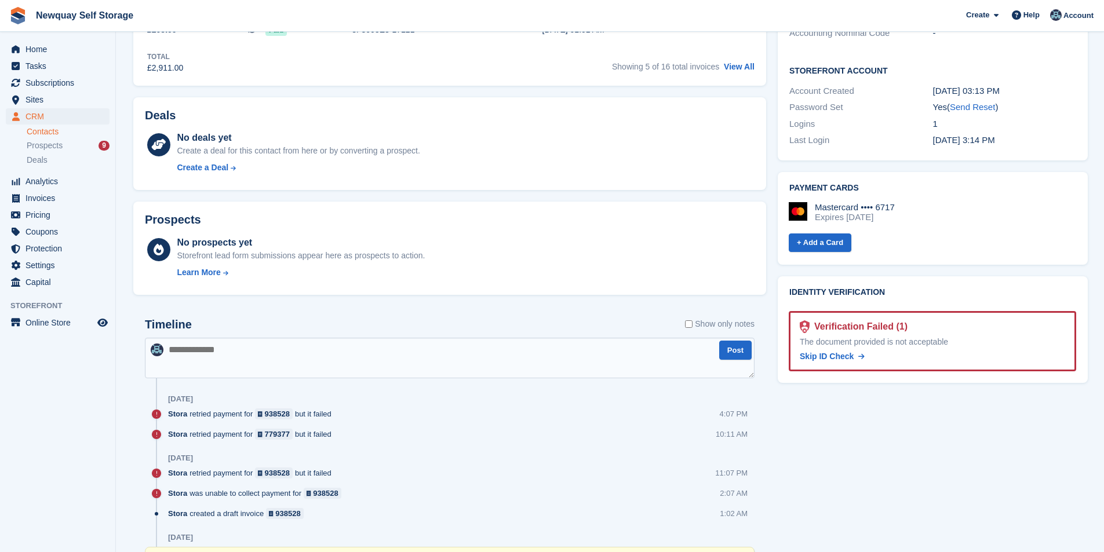
scroll to position [521, 0]
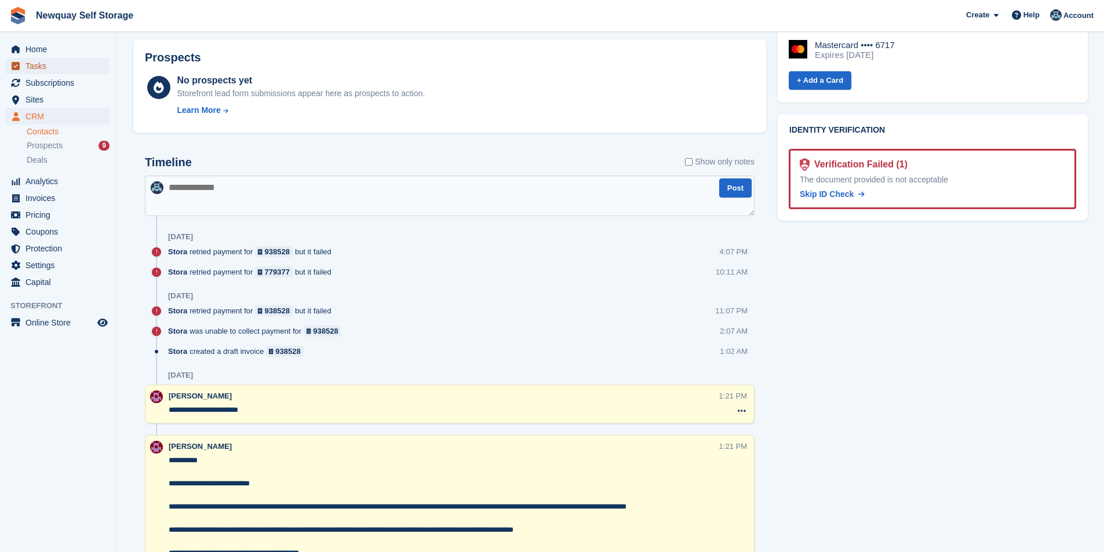
click at [61, 69] on span "Tasks" at bounding box center [60, 66] width 70 height 16
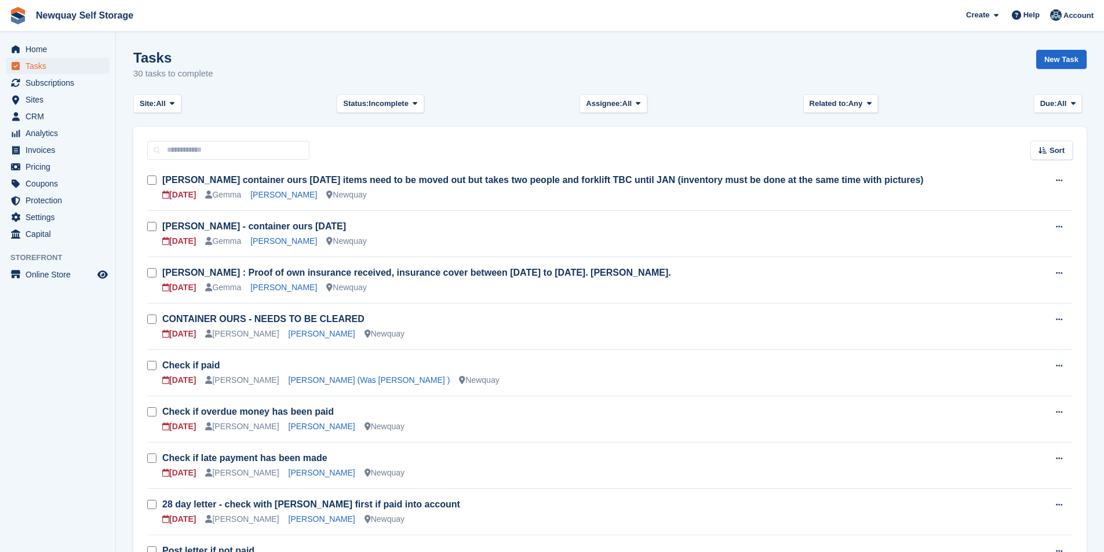
scroll to position [290, 0]
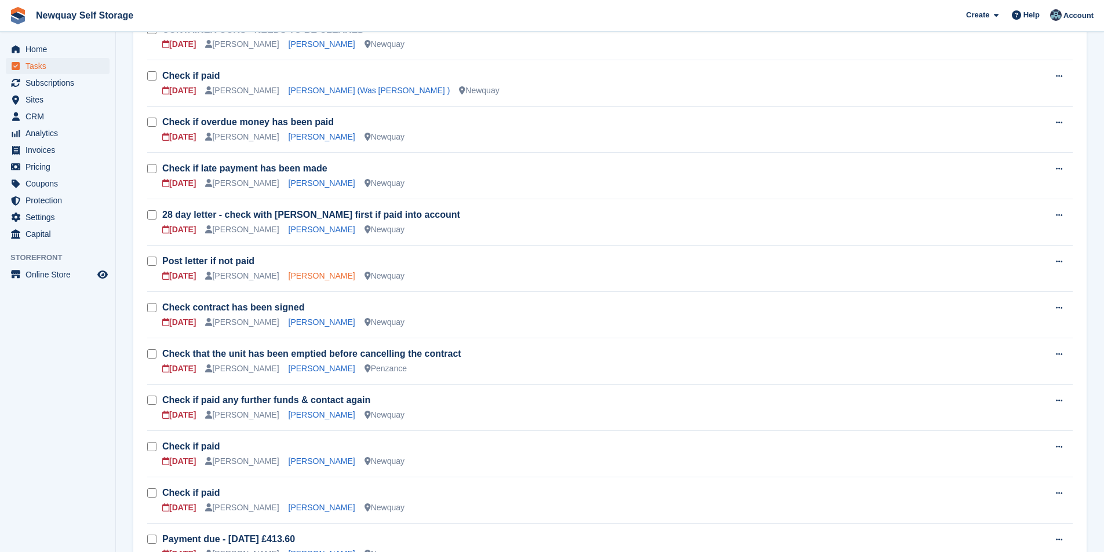
click at [306, 276] on link "[PERSON_NAME]" at bounding box center [322, 275] width 67 height 9
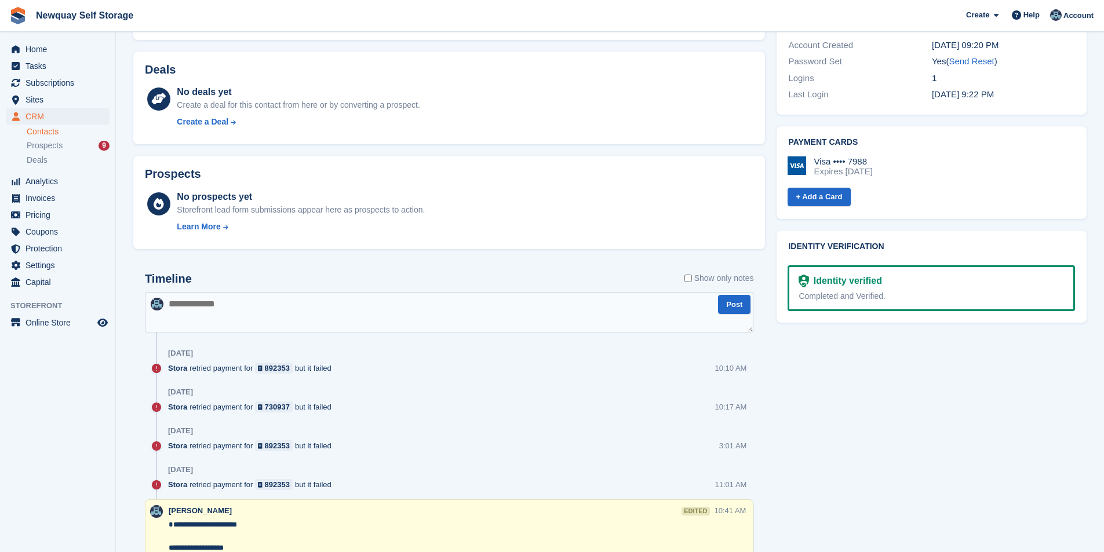
scroll to position [406, 0]
click at [51, 61] on span "Tasks" at bounding box center [60, 66] width 70 height 16
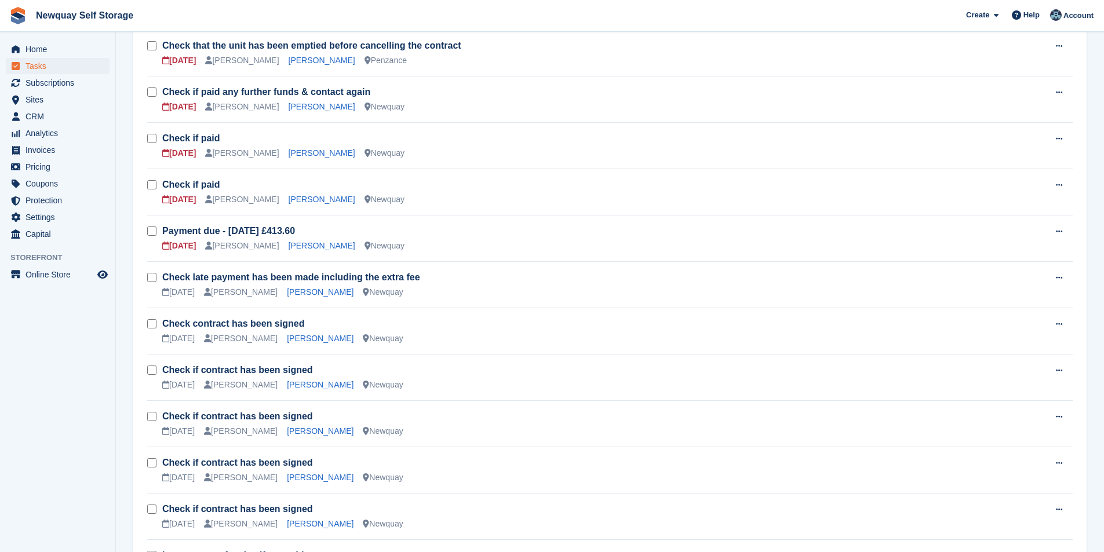
scroll to position [637, 0]
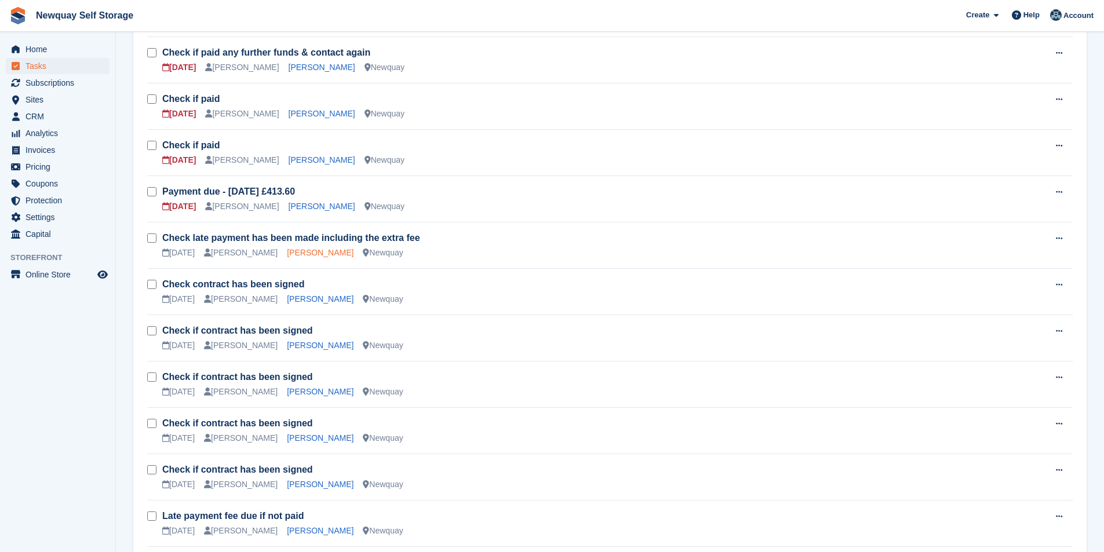
click at [294, 251] on link "[PERSON_NAME]" at bounding box center [320, 252] width 67 height 9
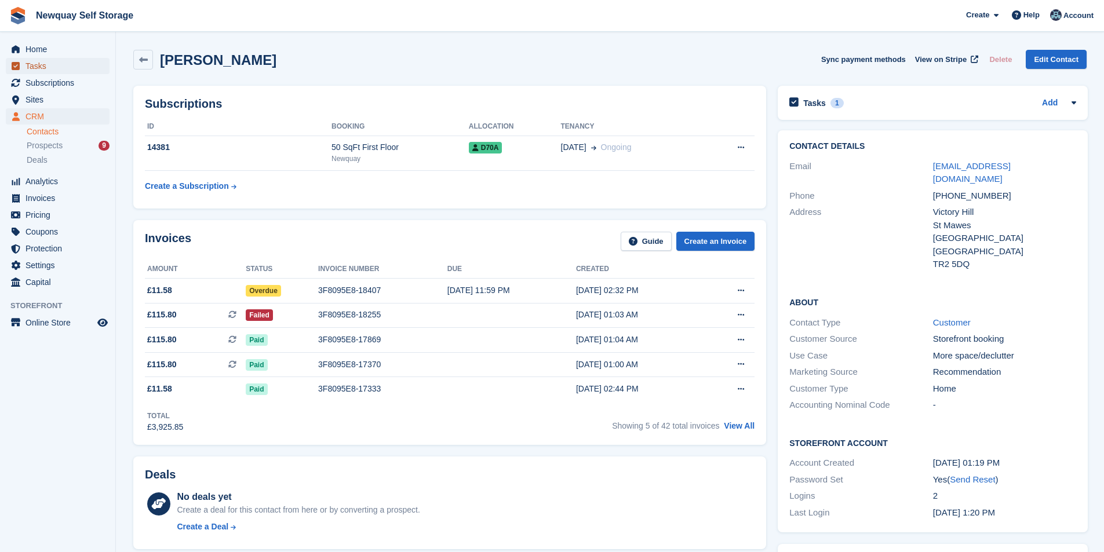
click at [41, 66] on span "Tasks" at bounding box center [60, 66] width 70 height 16
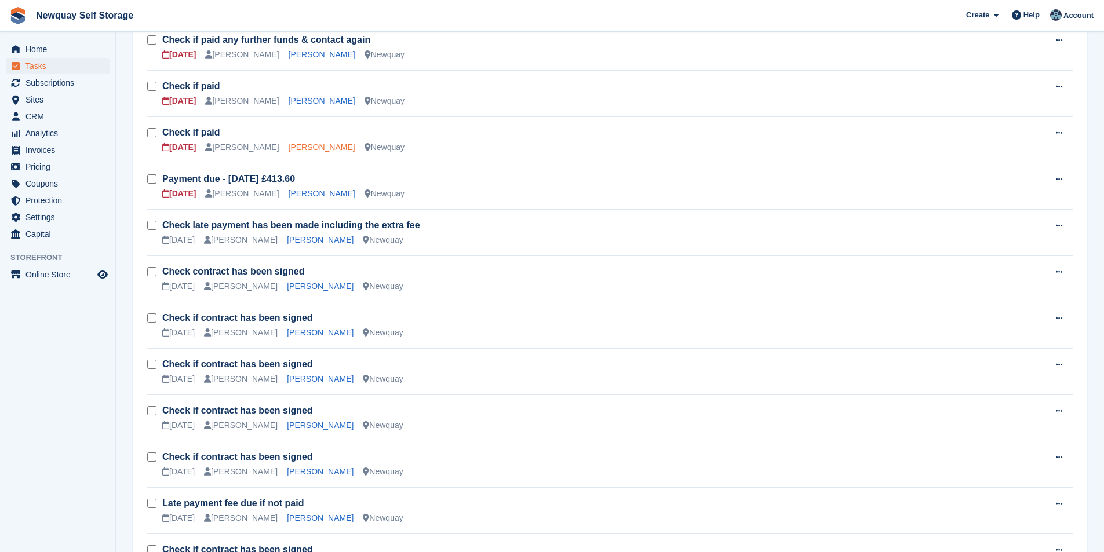
scroll to position [592, 0]
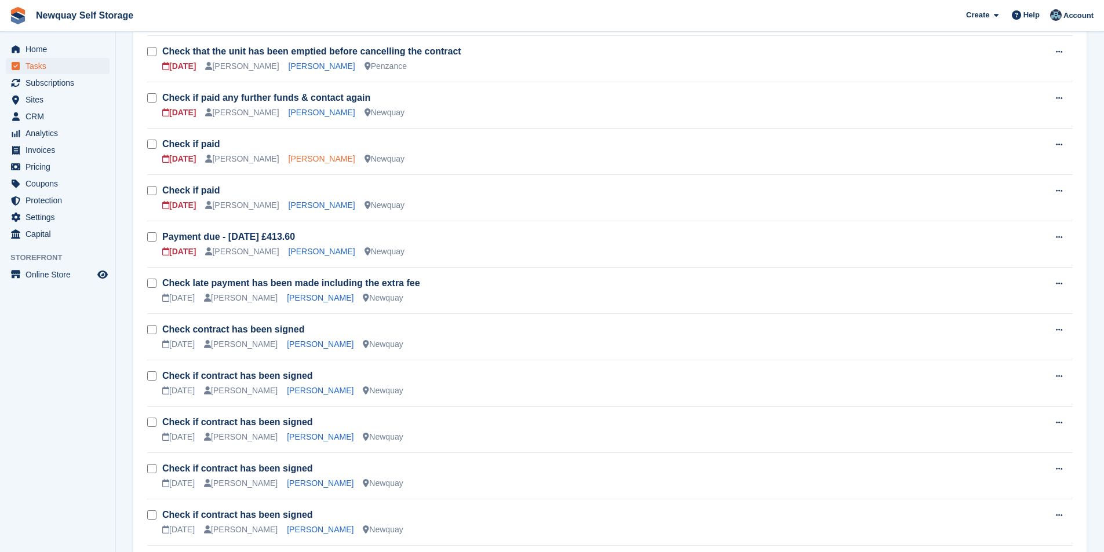
click at [290, 160] on link "[PERSON_NAME]" at bounding box center [322, 158] width 67 height 9
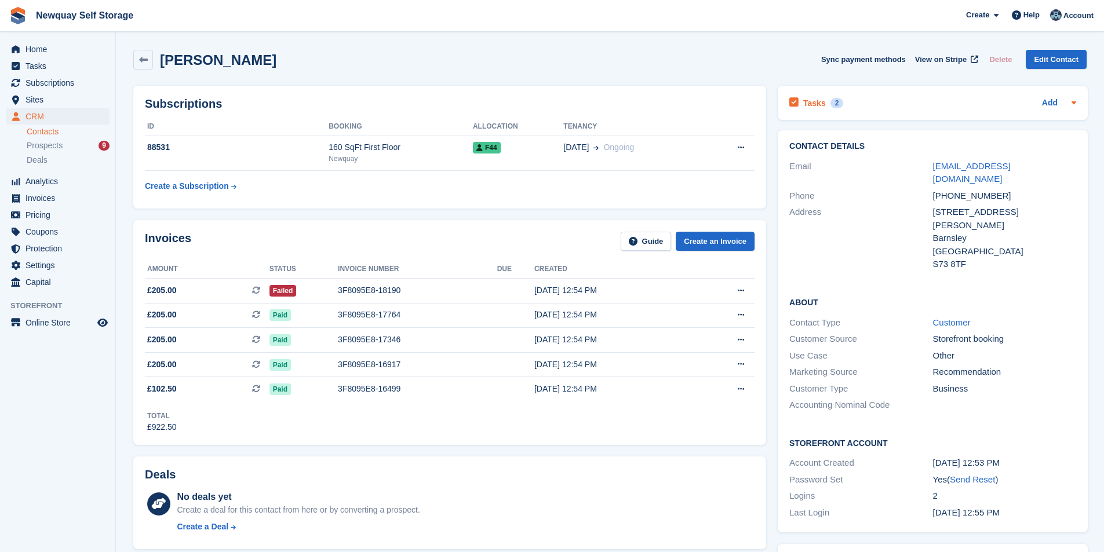
click at [797, 103] on icon at bounding box center [793, 102] width 9 height 10
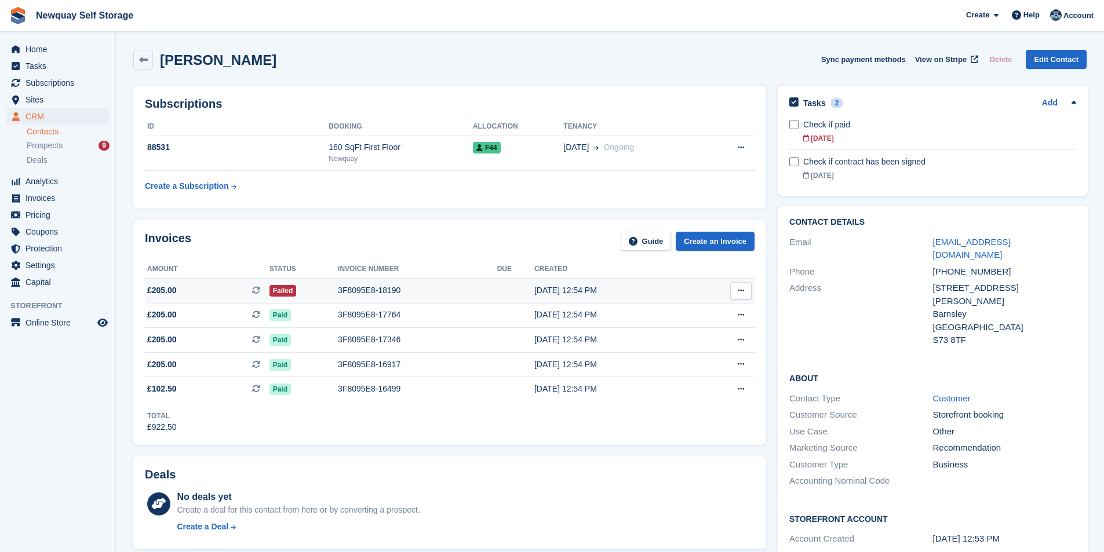
click at [384, 282] on td "3F8095E8-18190" at bounding box center [417, 290] width 159 height 25
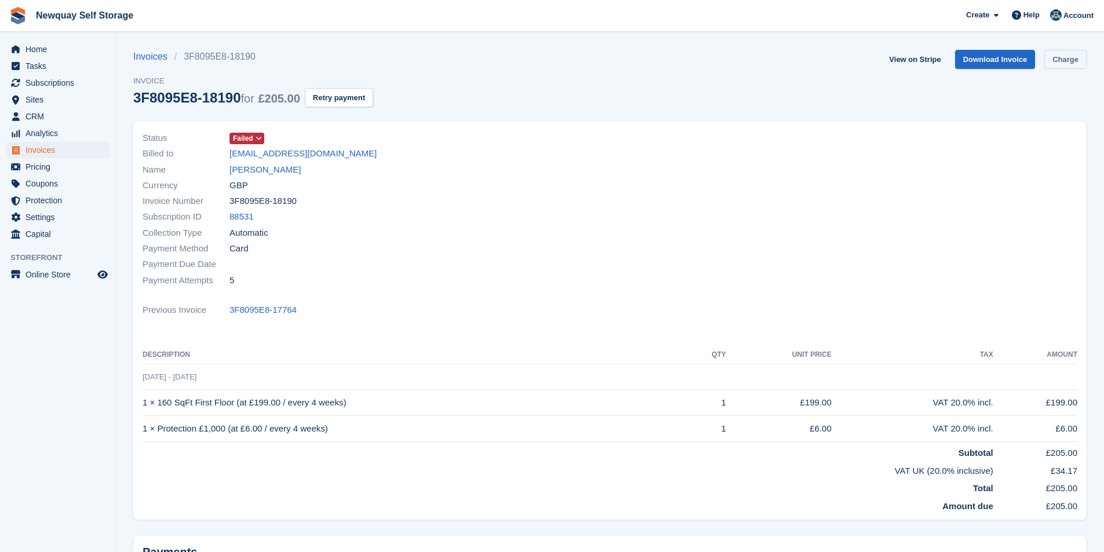
click at [1076, 62] on link "Charge" at bounding box center [1065, 59] width 42 height 19
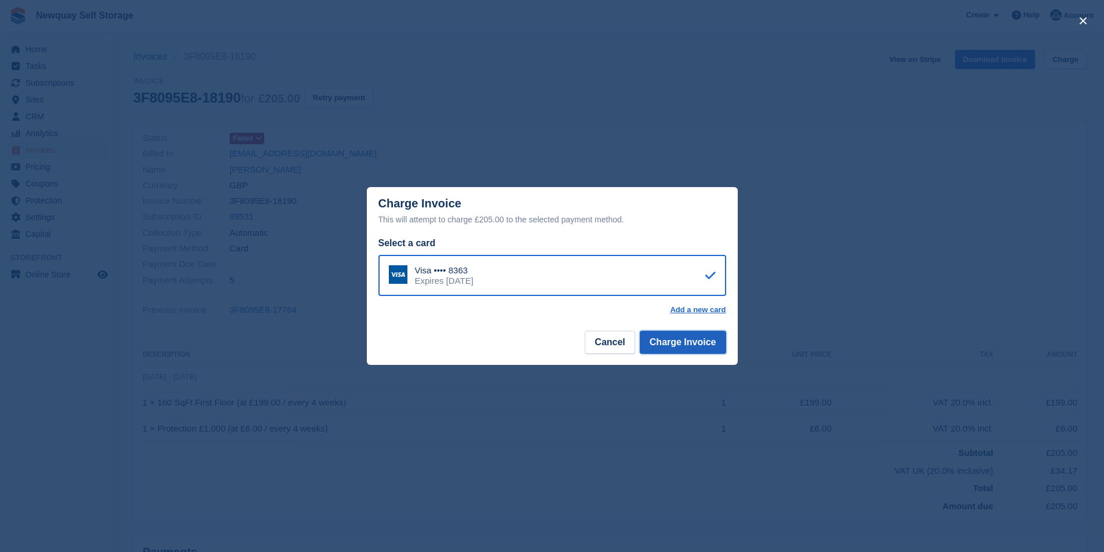
click at [698, 344] on button "Charge Invoice" at bounding box center [683, 342] width 86 height 23
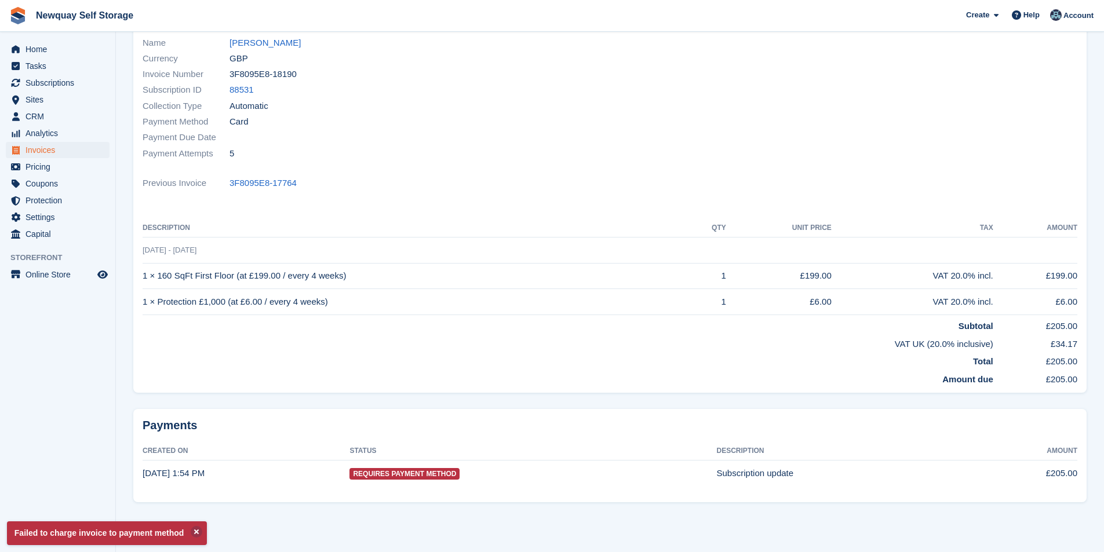
scroll to position [129, 0]
click at [41, 64] on span "Tasks" at bounding box center [60, 66] width 70 height 16
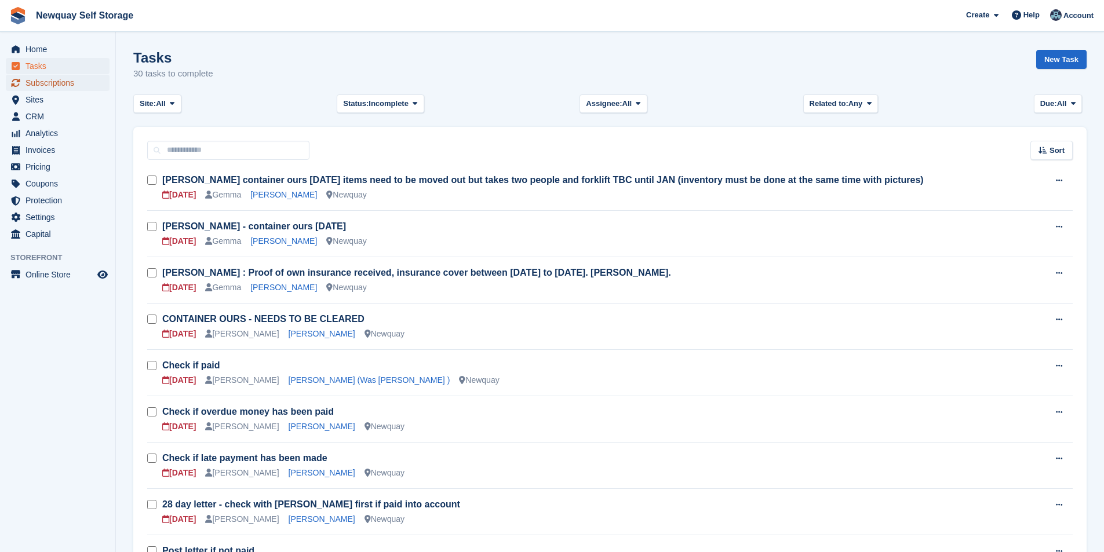
click at [59, 82] on span "Subscriptions" at bounding box center [60, 83] width 70 height 16
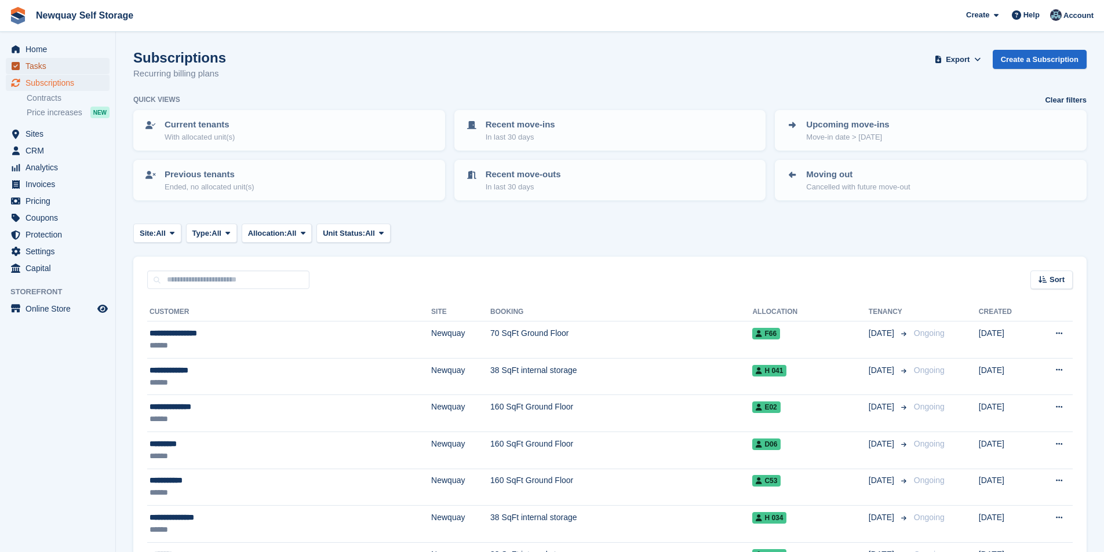
click at [45, 60] on span "Tasks" at bounding box center [60, 66] width 70 height 16
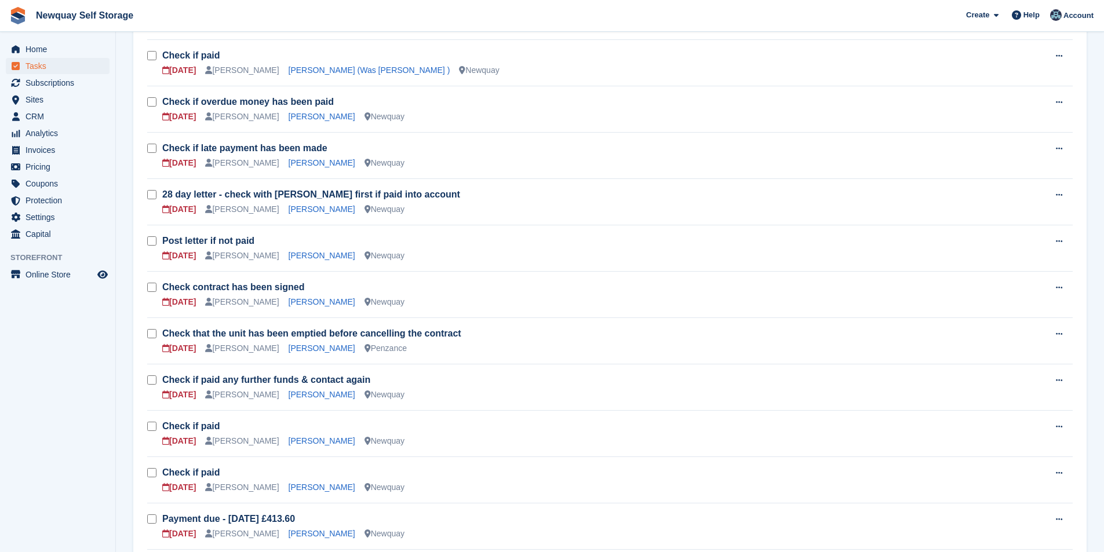
scroll to position [290, 0]
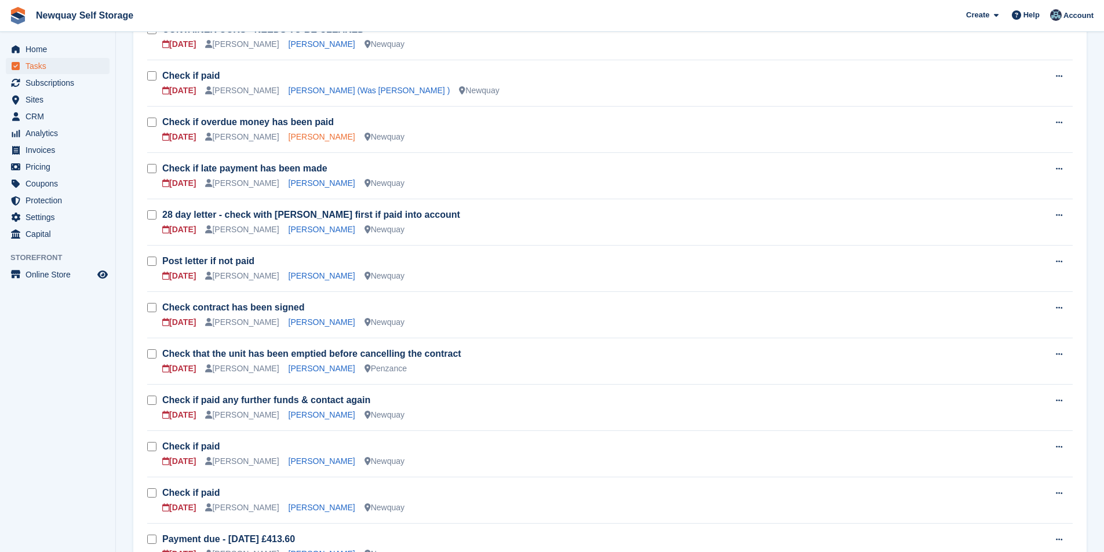
click at [298, 137] on link "[PERSON_NAME]" at bounding box center [322, 136] width 67 height 9
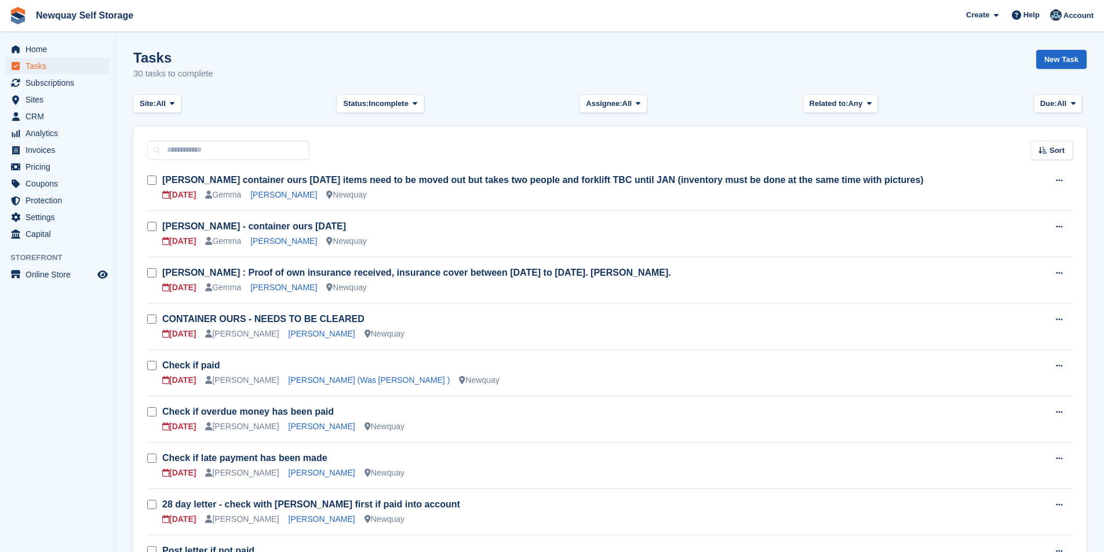
scroll to position [290, 0]
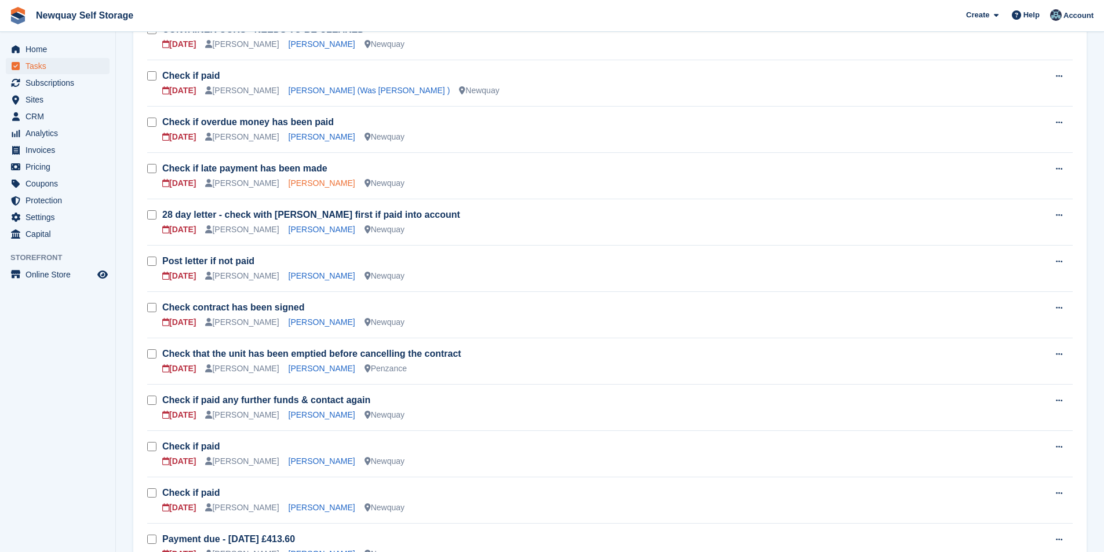
click at [297, 183] on link "Laura Dutton" at bounding box center [322, 182] width 67 height 9
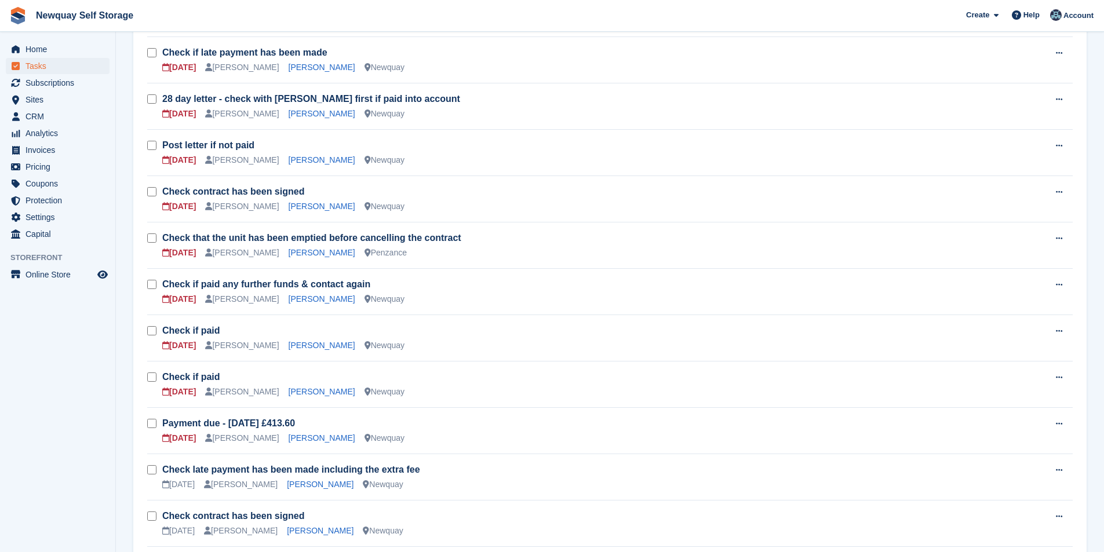
scroll to position [464, 0]
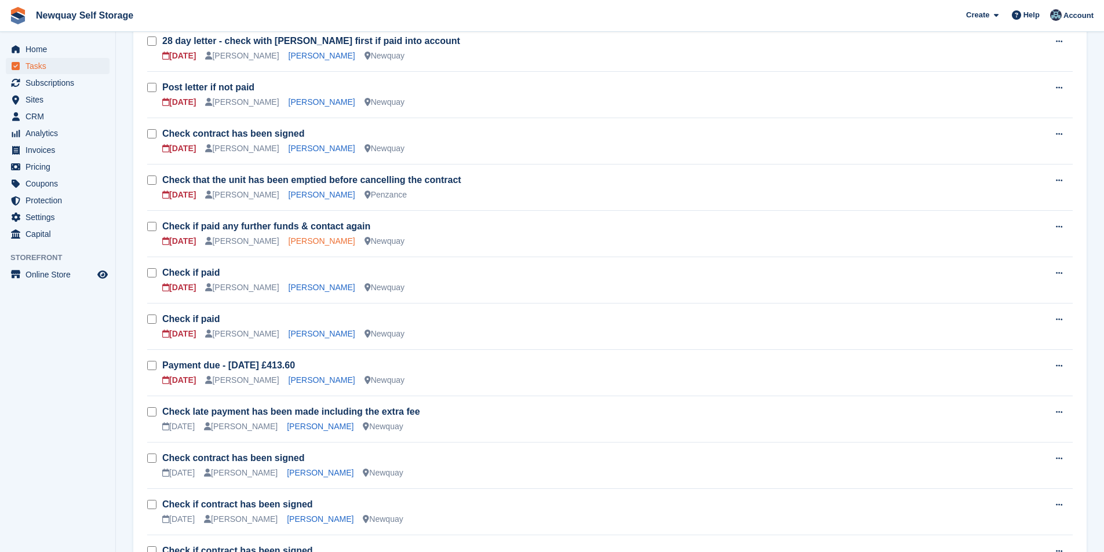
click at [306, 240] on link "Natasha Hedge" at bounding box center [322, 240] width 67 height 9
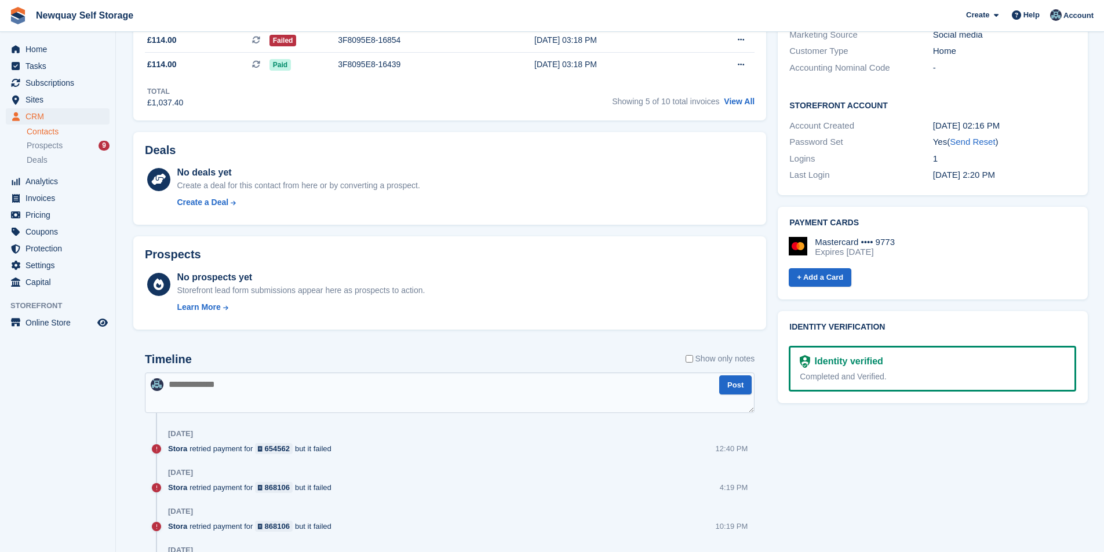
scroll to position [174, 0]
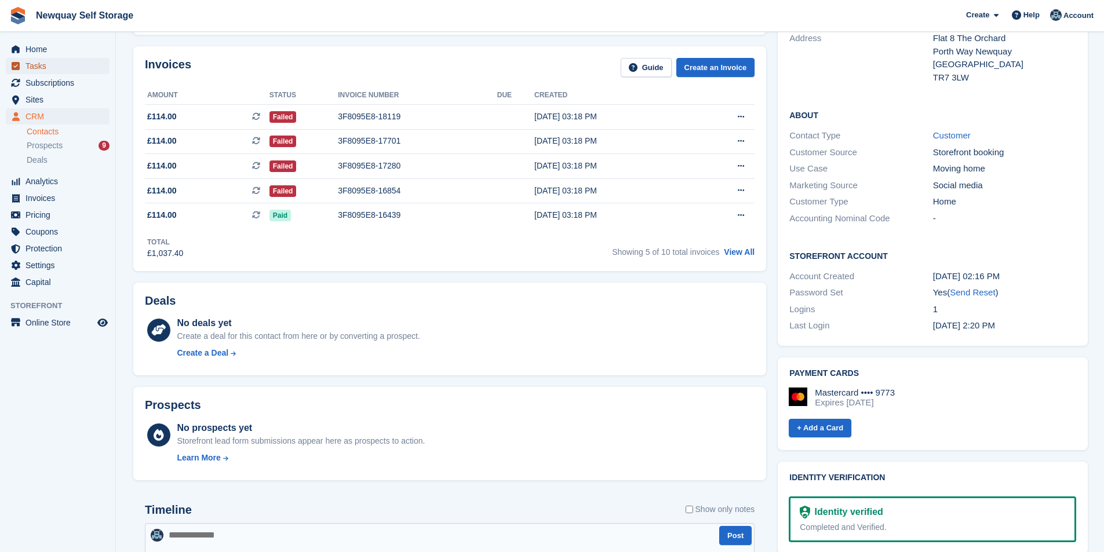
click at [46, 63] on span "Tasks" at bounding box center [60, 66] width 70 height 16
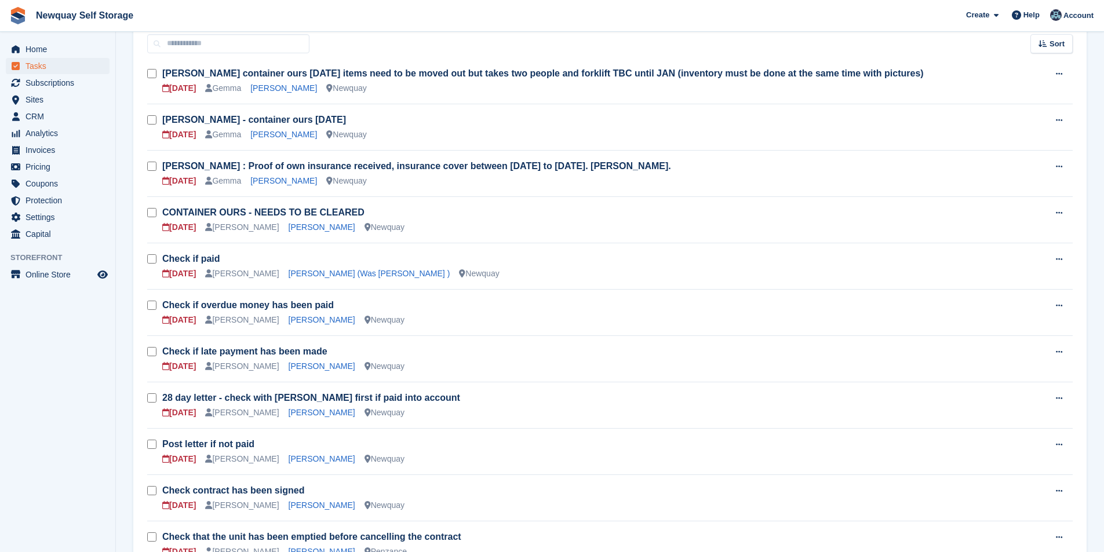
scroll to position [290, 0]
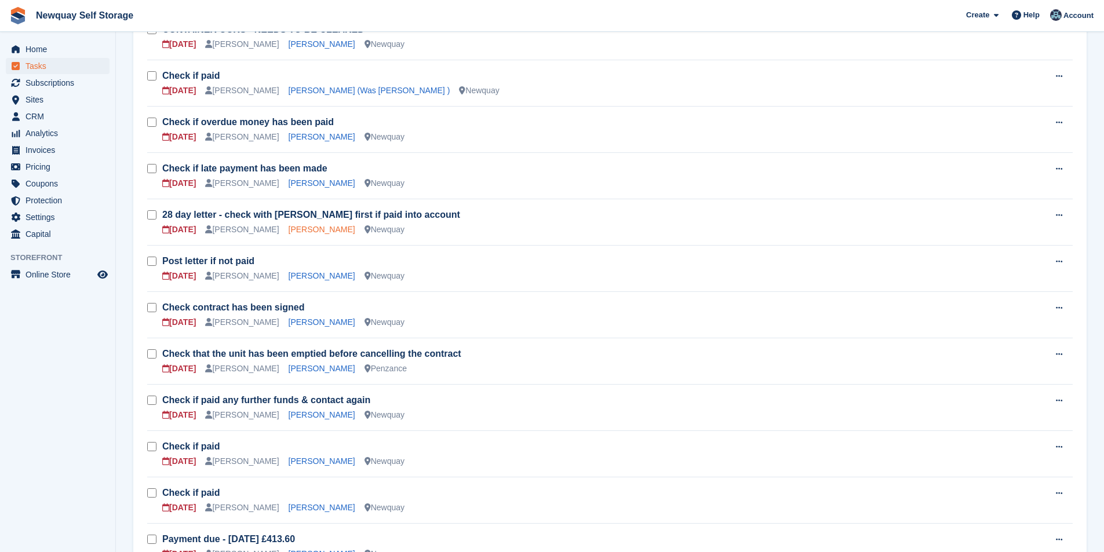
click at [307, 227] on link "Chris Grimes" at bounding box center [322, 229] width 67 height 9
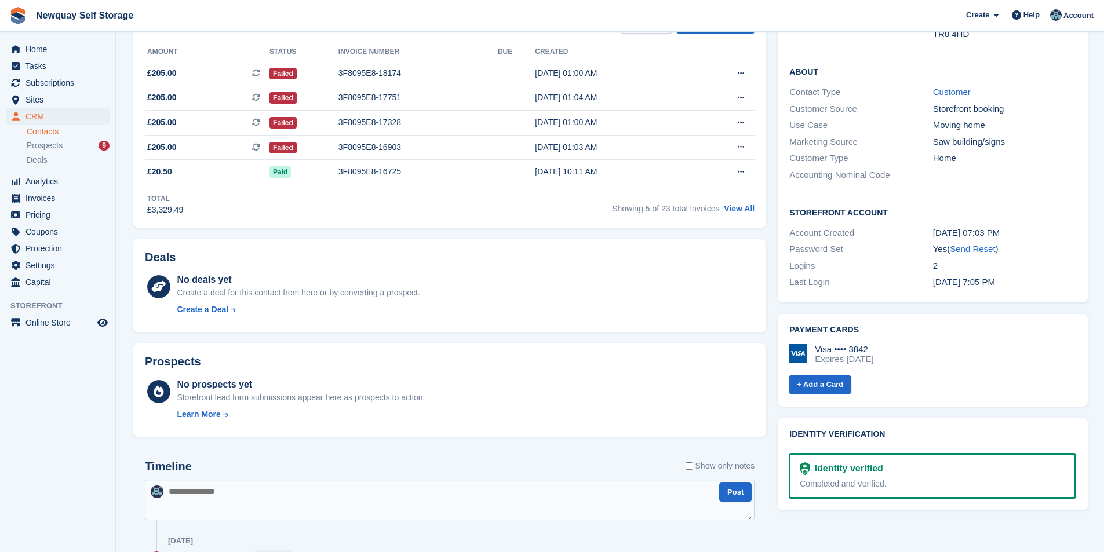
scroll to position [58, 0]
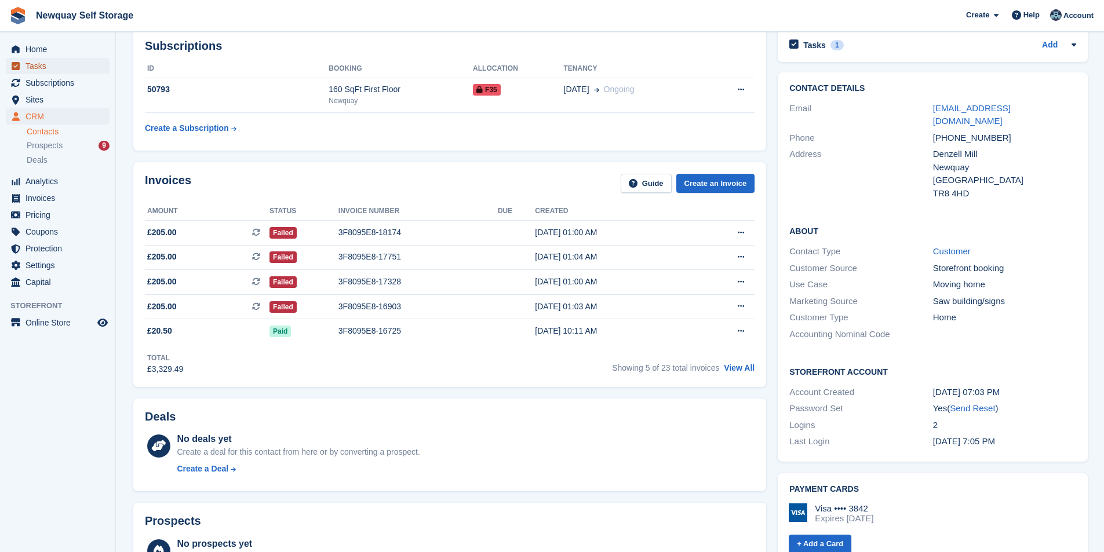
click at [50, 60] on span "Tasks" at bounding box center [60, 66] width 70 height 16
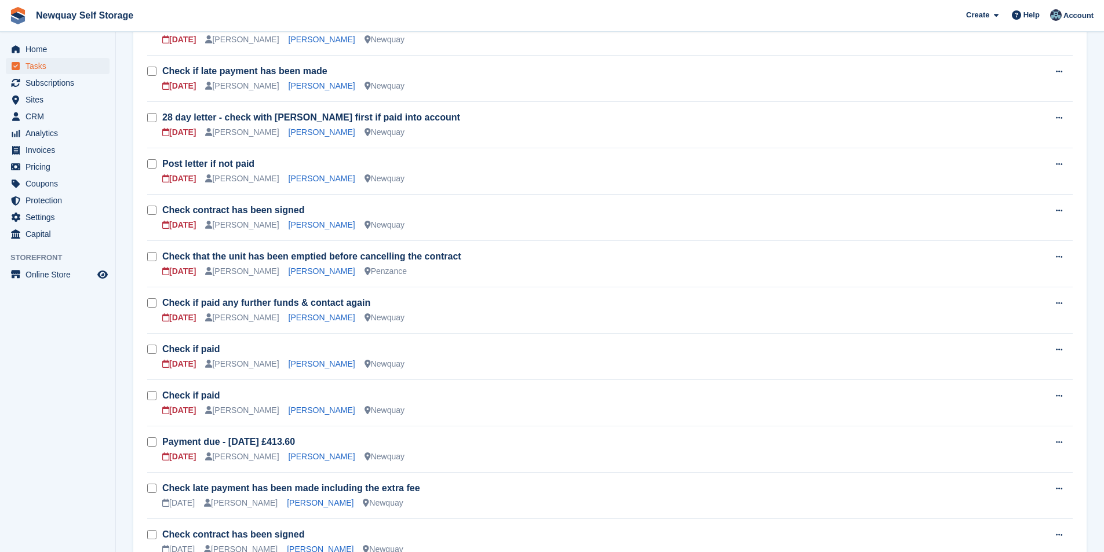
scroll to position [406, 0]
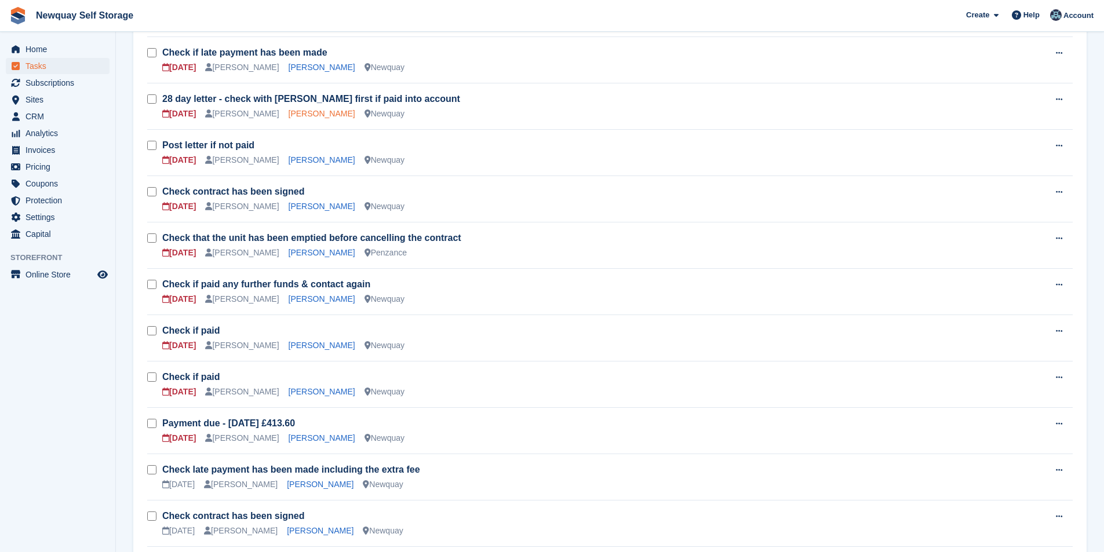
click at [312, 114] on link "Chris Grimes" at bounding box center [322, 113] width 67 height 9
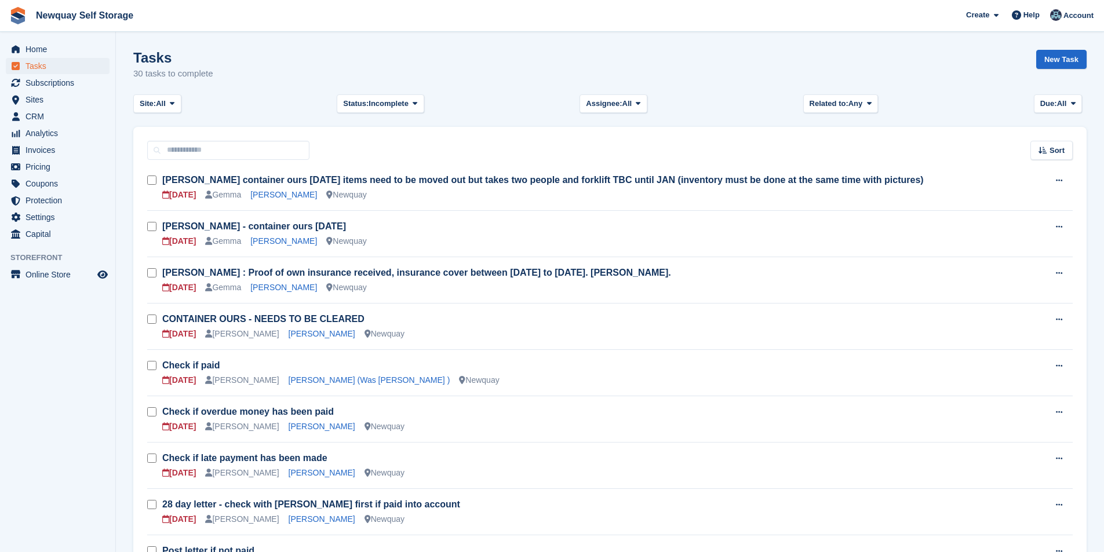
scroll to position [406, 0]
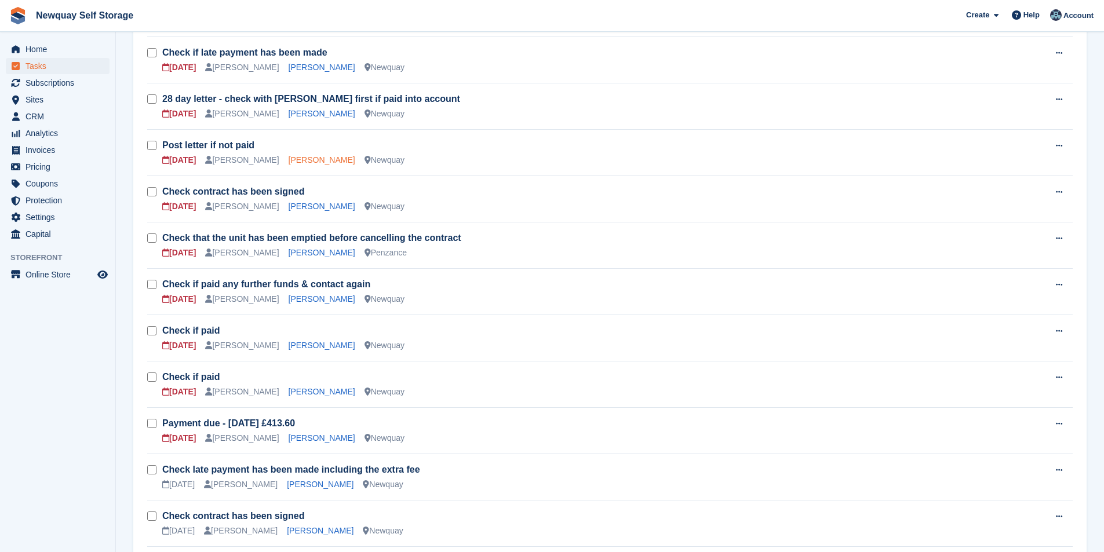
click at [304, 159] on link "James O'Sullivan" at bounding box center [322, 159] width 67 height 9
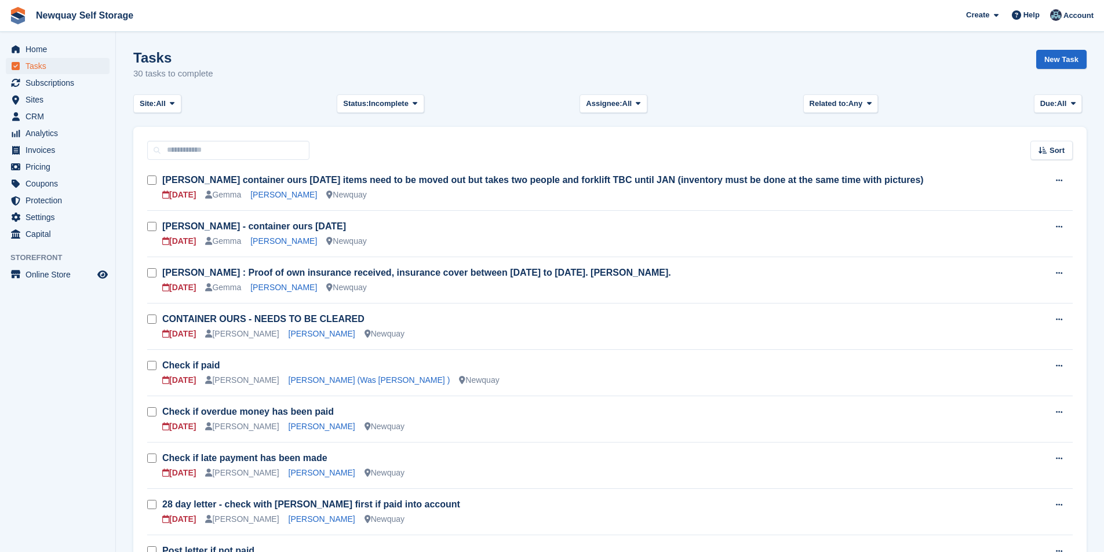
scroll to position [406, 0]
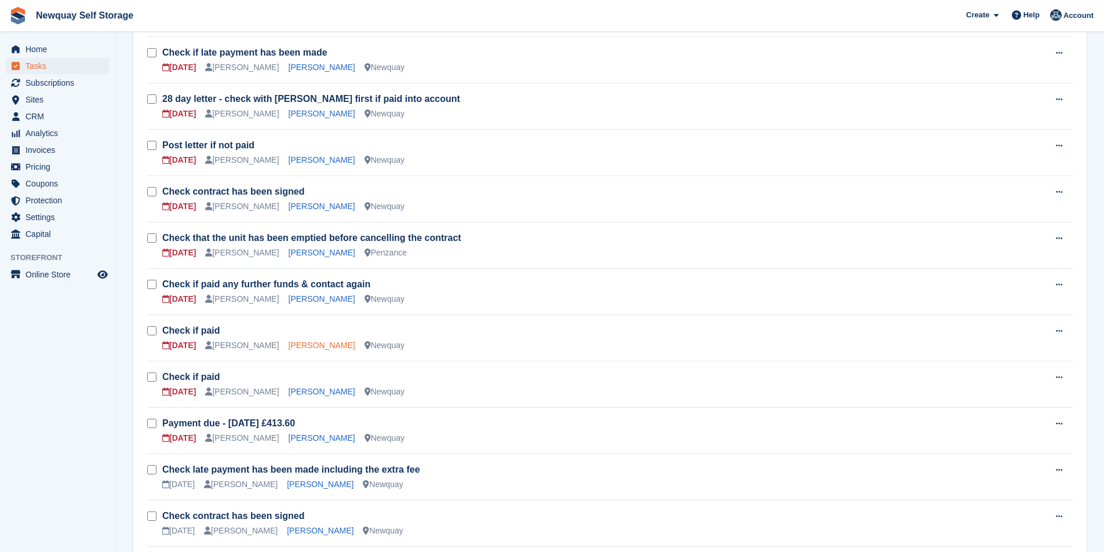
click at [290, 344] on link "Gina Blower" at bounding box center [322, 345] width 67 height 9
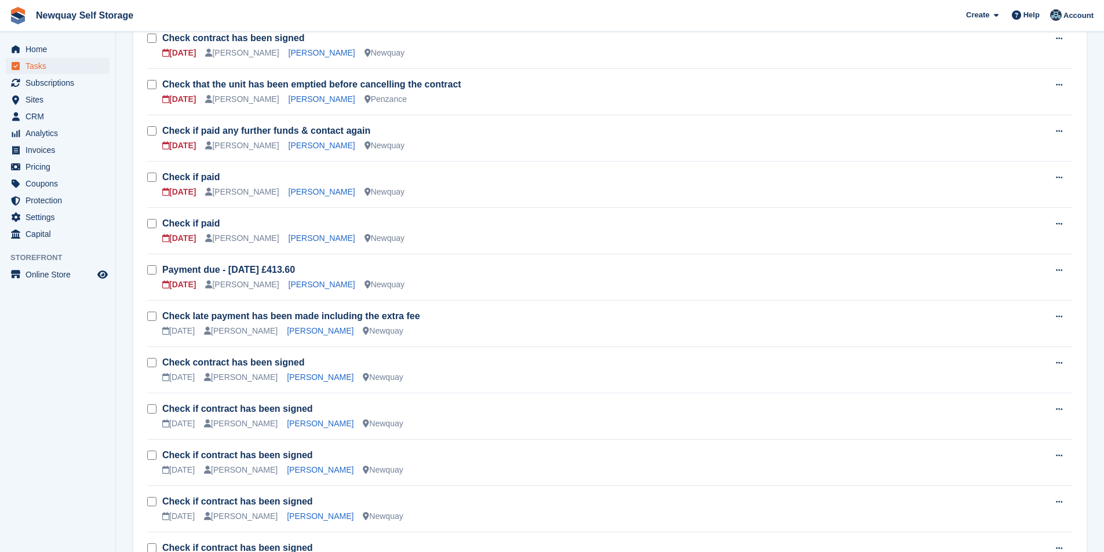
scroll to position [579, 0]
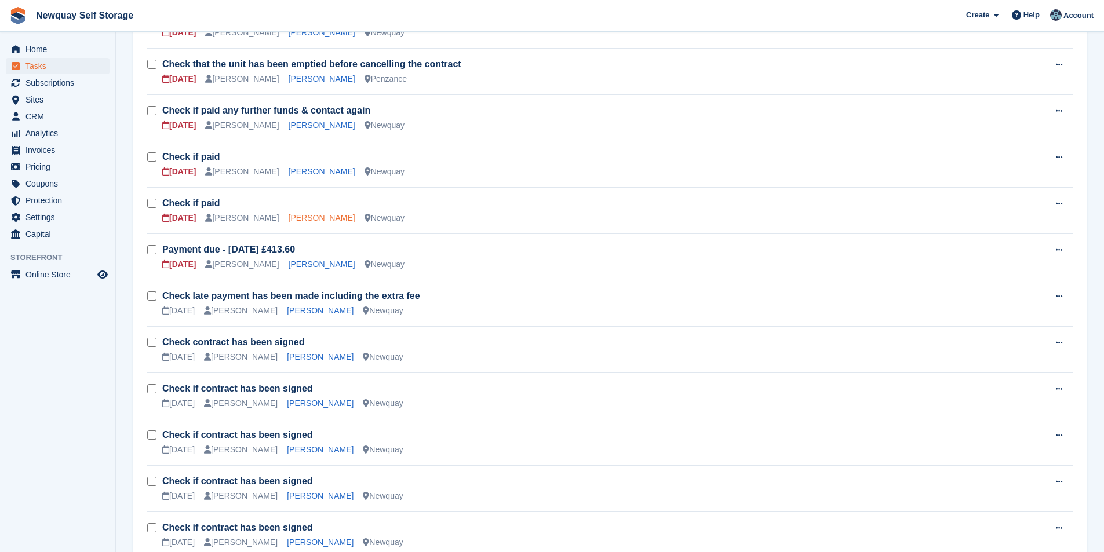
click at [302, 219] on link "Damien Diablo" at bounding box center [322, 217] width 67 height 9
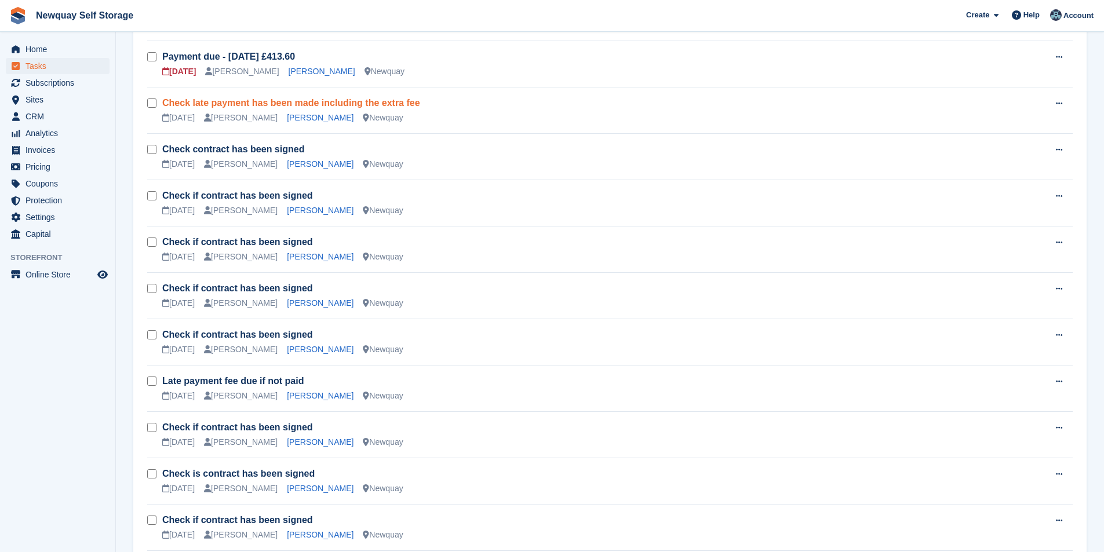
scroll to position [753, 0]
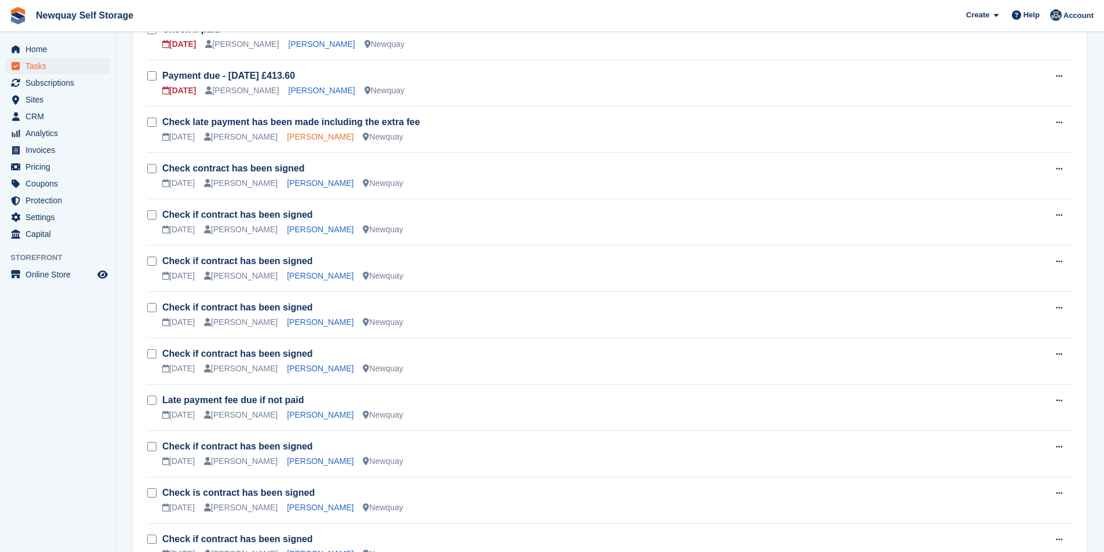
click at [287, 133] on link "Sonia Forgham" at bounding box center [320, 136] width 67 height 9
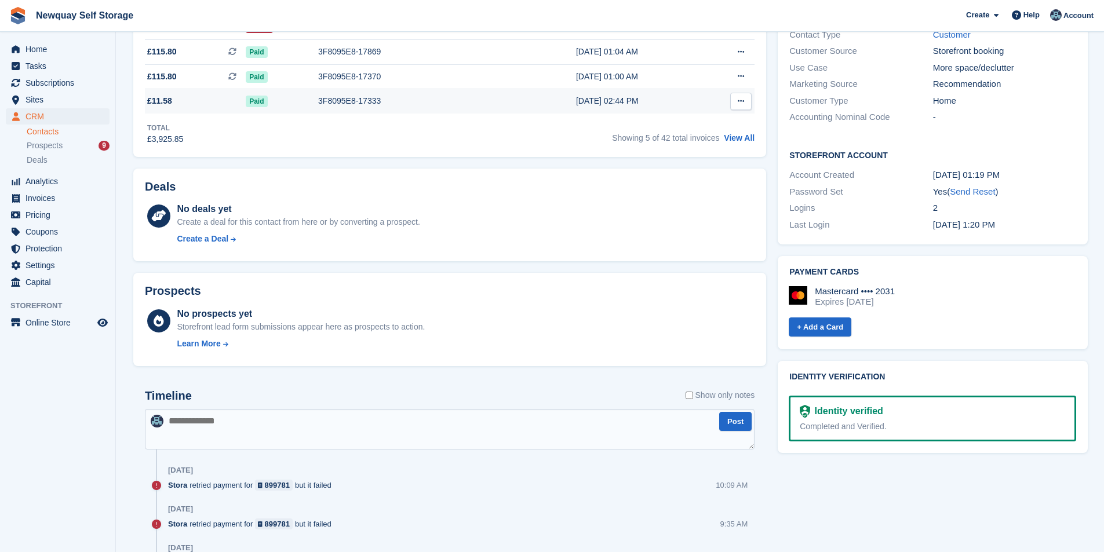
scroll to position [232, 0]
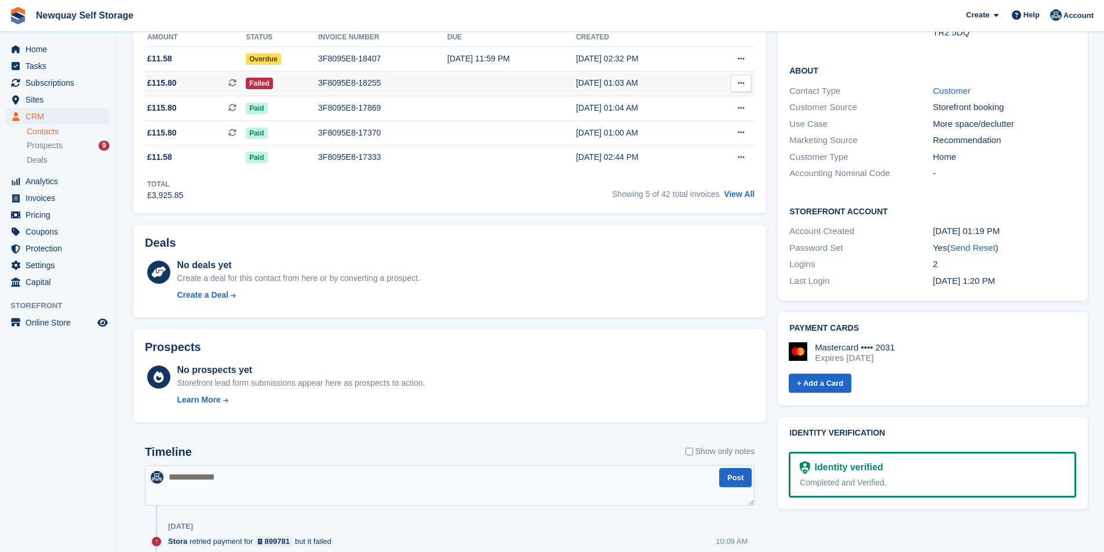
click at [366, 84] on div "3F8095E8-18255" at bounding box center [382, 83] width 129 height 12
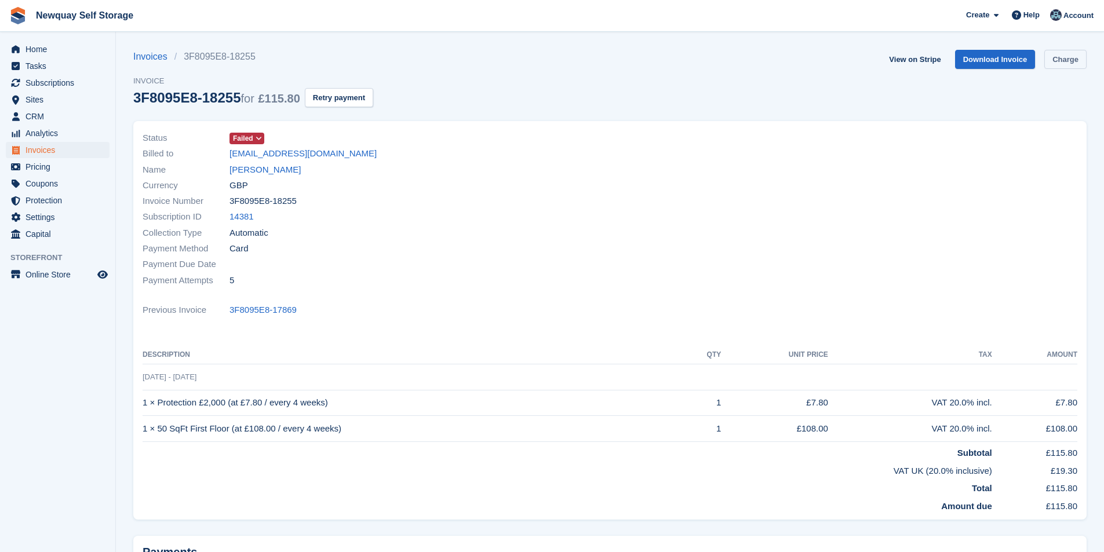
click at [1052, 52] on link "Charge" at bounding box center [1065, 59] width 42 height 19
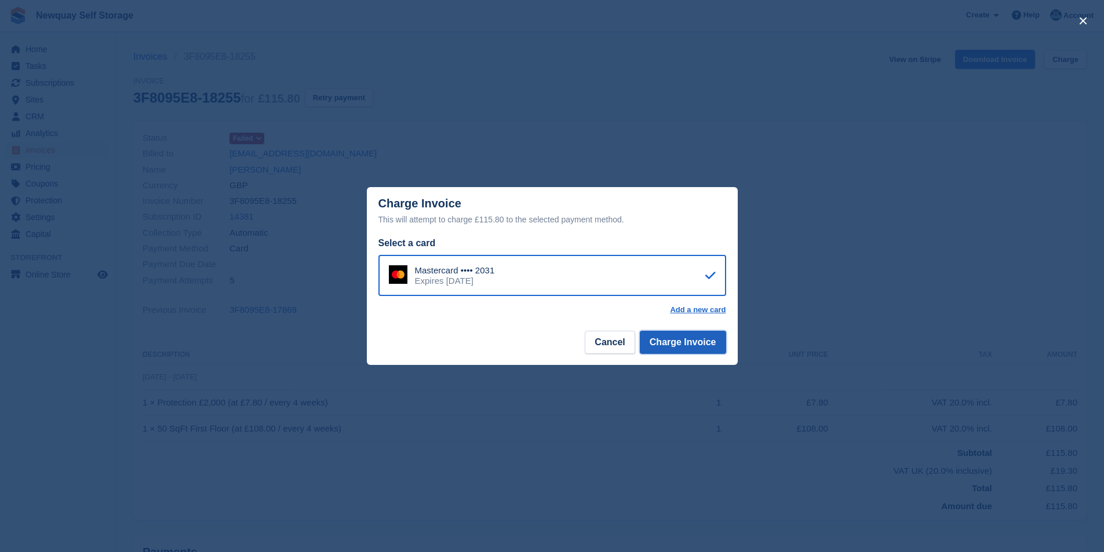
click at [695, 348] on button "Charge Invoice" at bounding box center [683, 342] width 86 height 23
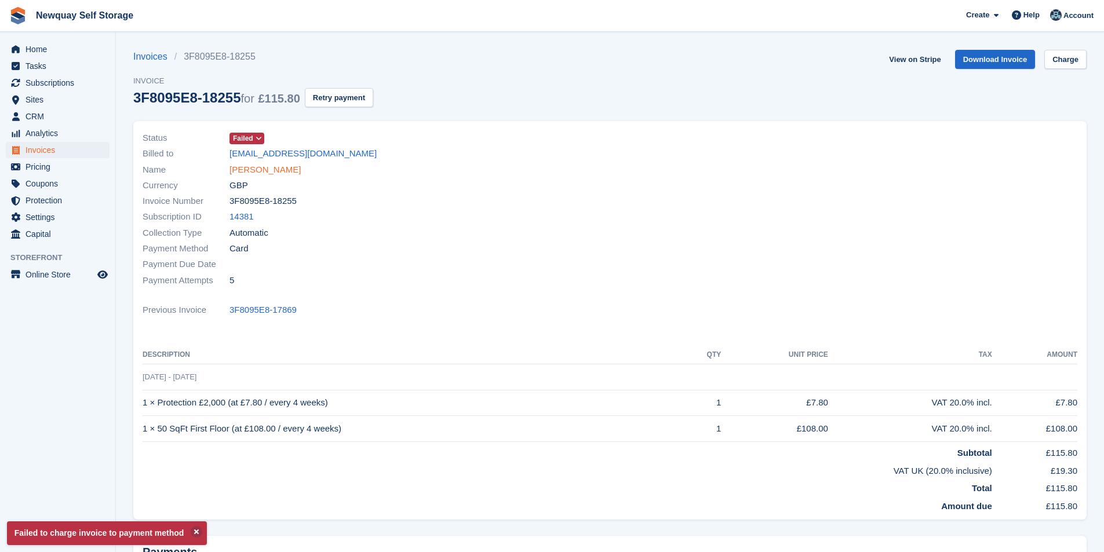
click at [268, 170] on link "[PERSON_NAME]" at bounding box center [264, 169] width 71 height 13
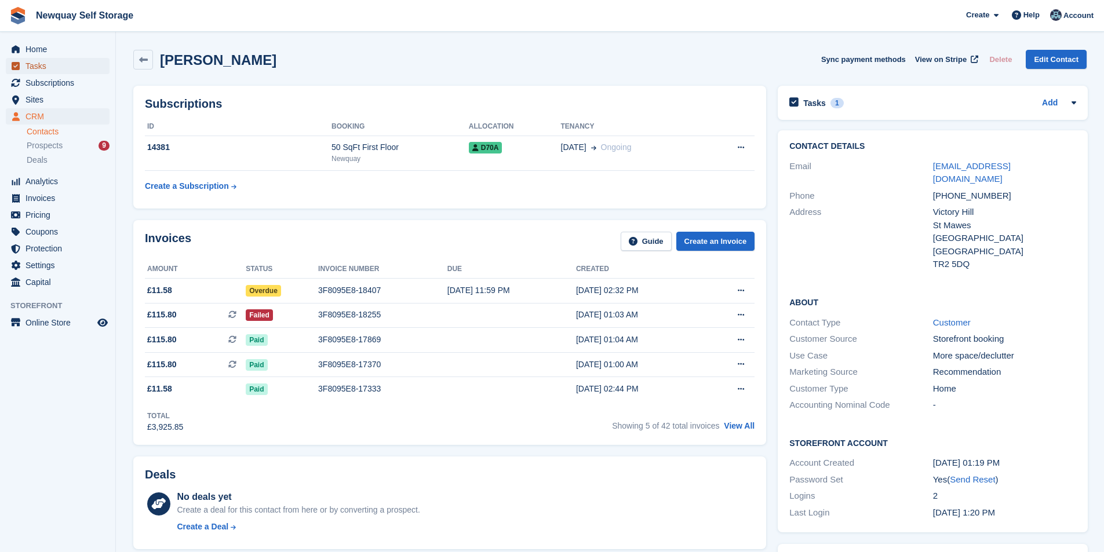
click at [51, 61] on span "Tasks" at bounding box center [60, 66] width 70 height 16
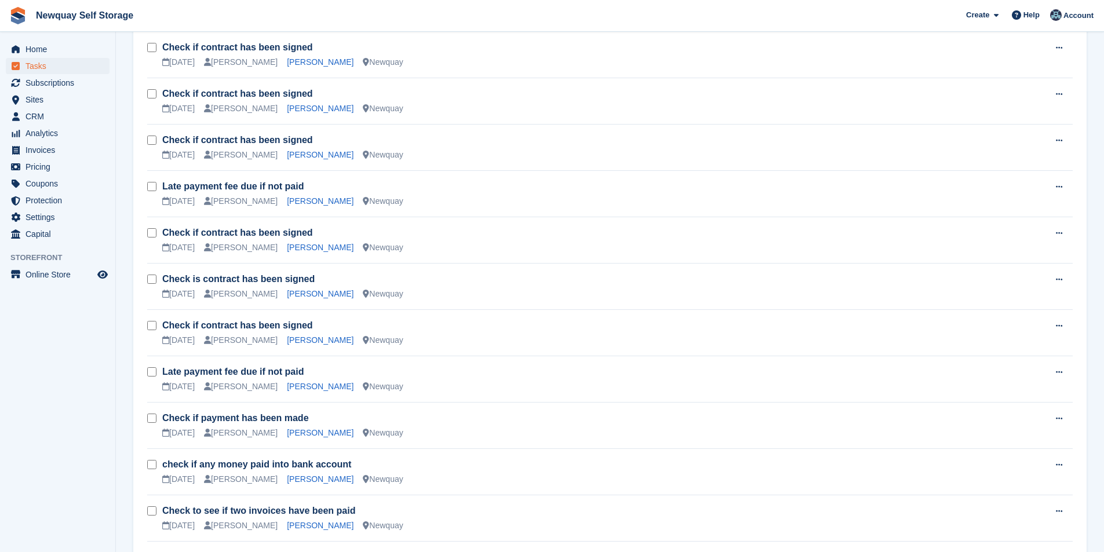
scroll to position [985, 0]
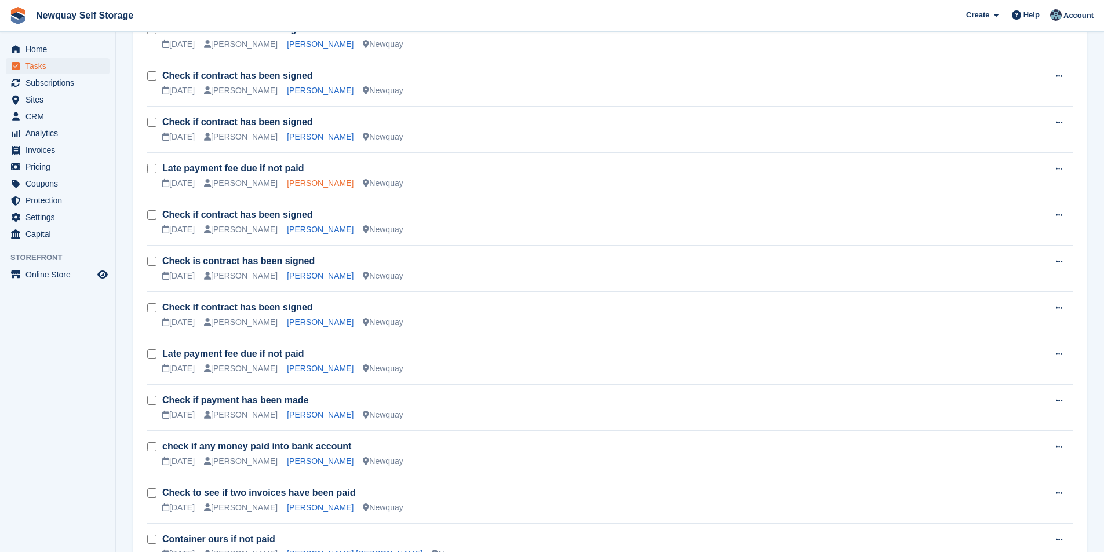
click at [293, 182] on link "[PERSON_NAME]" at bounding box center [320, 182] width 67 height 9
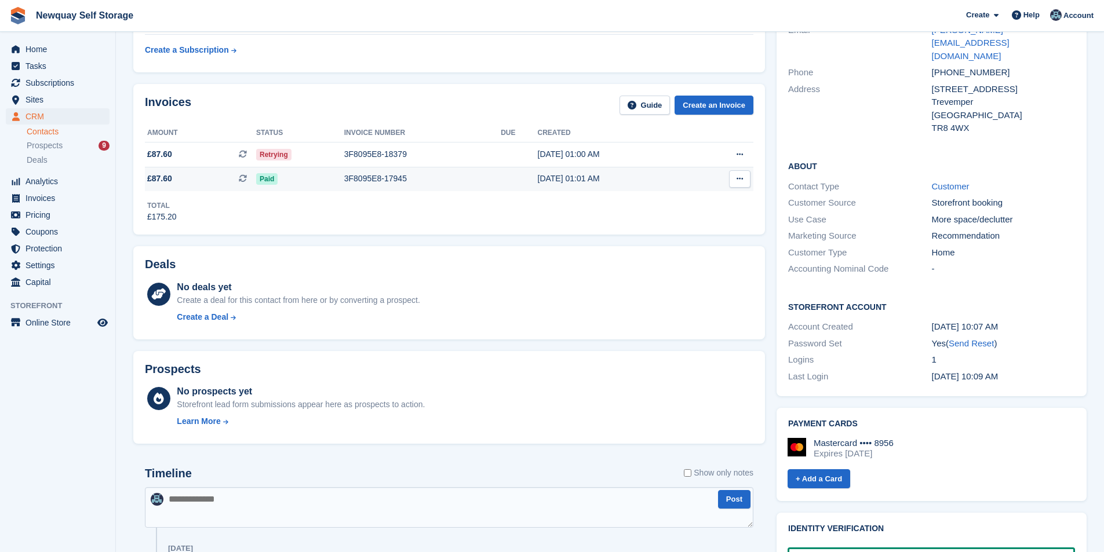
scroll to position [116, 0]
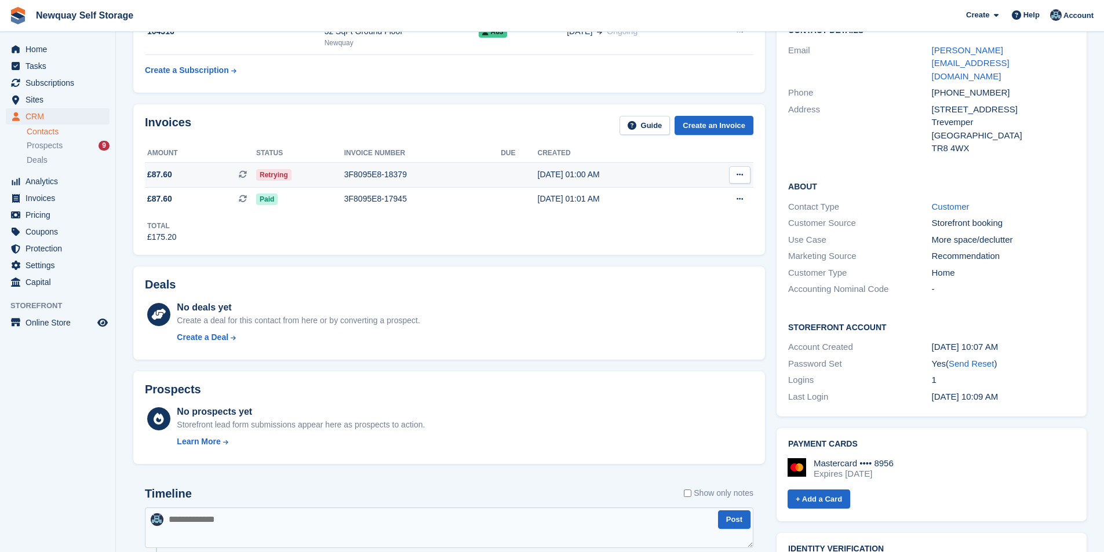
click at [390, 174] on div "3F8095E8-18379" at bounding box center [422, 175] width 156 height 12
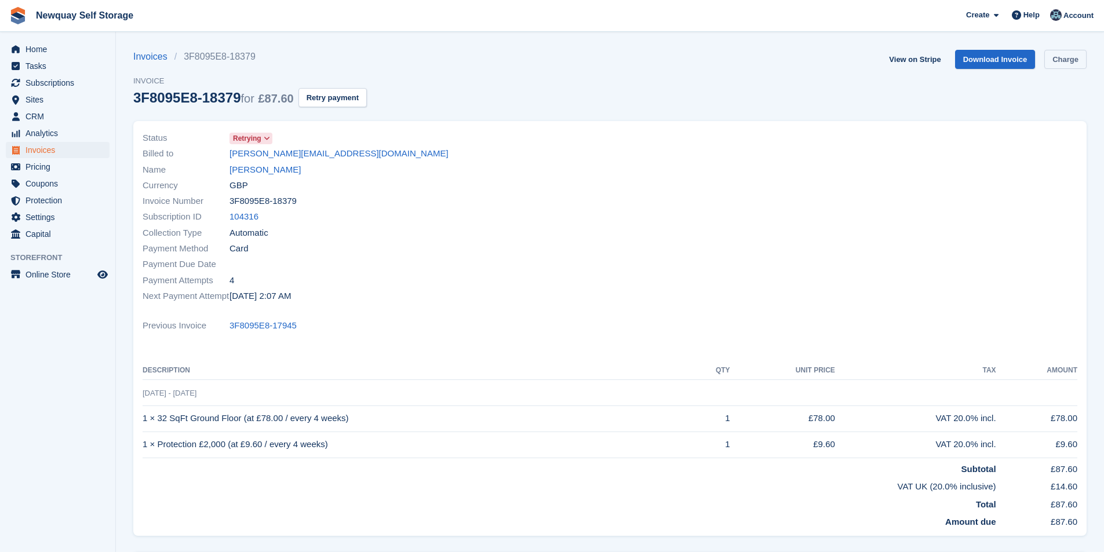
click at [1081, 55] on link "Charge" at bounding box center [1065, 59] width 42 height 19
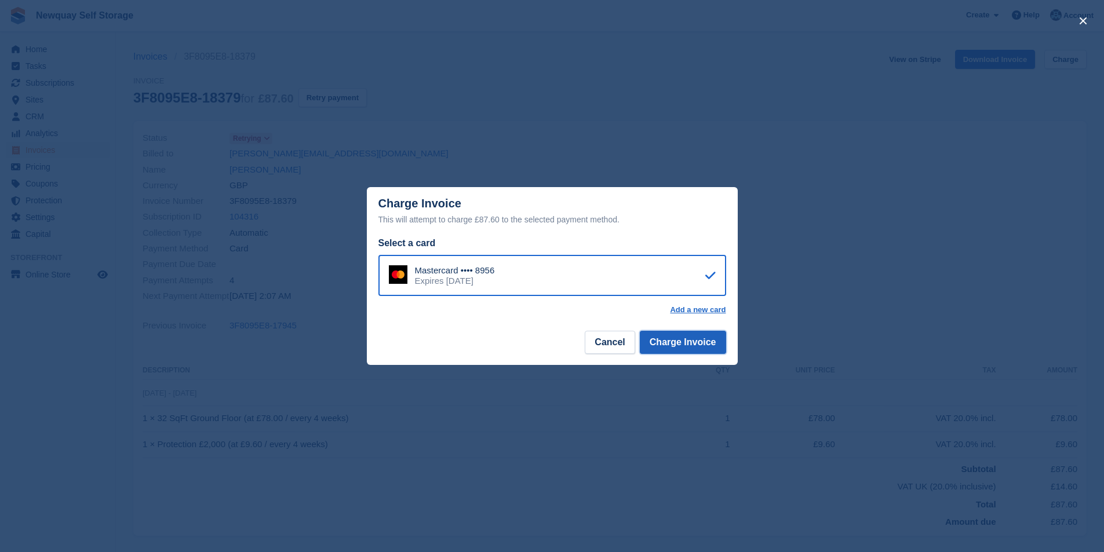
click at [699, 345] on button "Charge Invoice" at bounding box center [683, 342] width 86 height 23
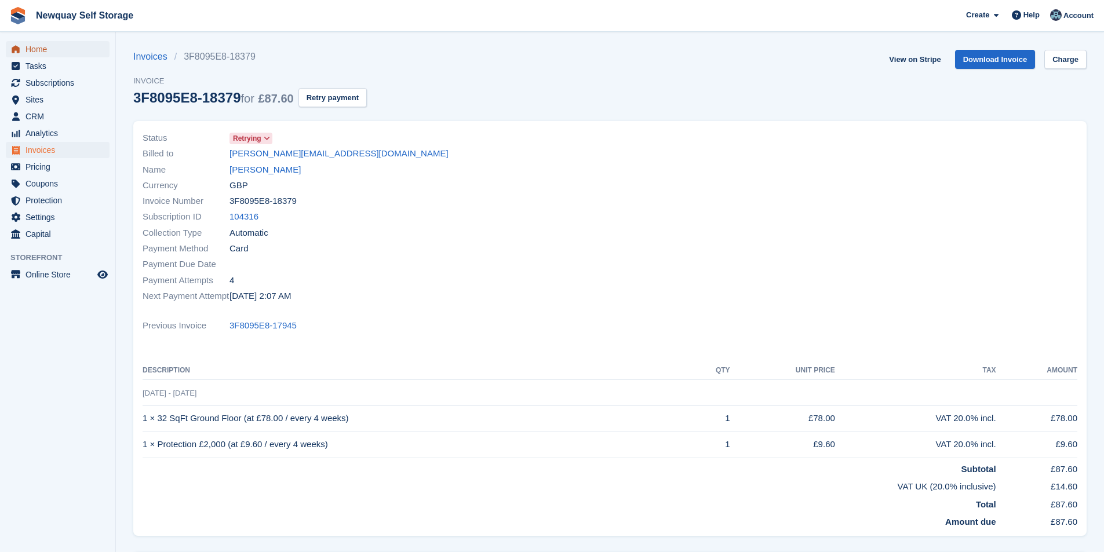
click at [65, 45] on span "Home" at bounding box center [60, 49] width 70 height 16
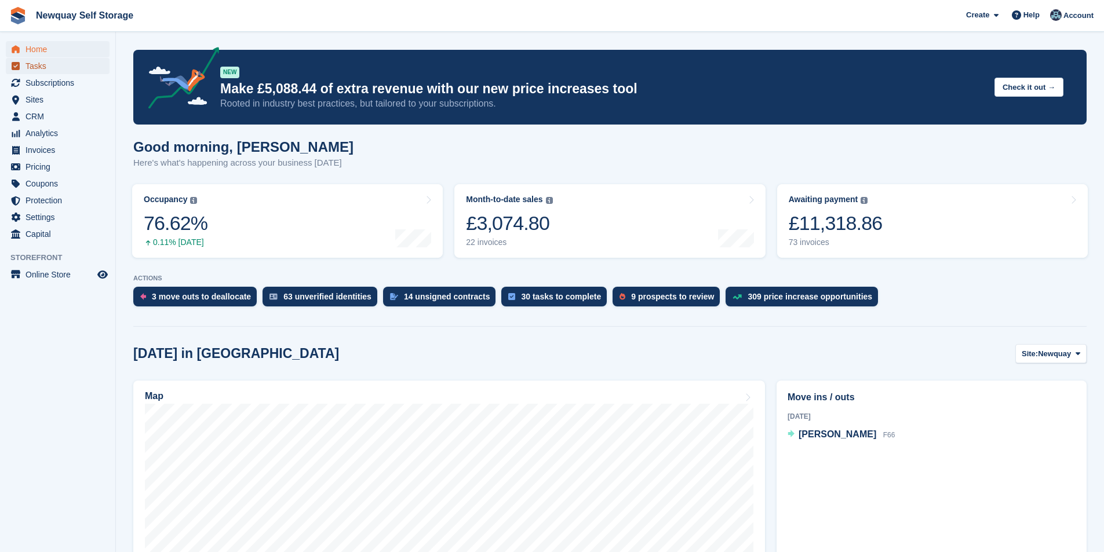
click at [65, 66] on span "Tasks" at bounding box center [60, 66] width 70 height 16
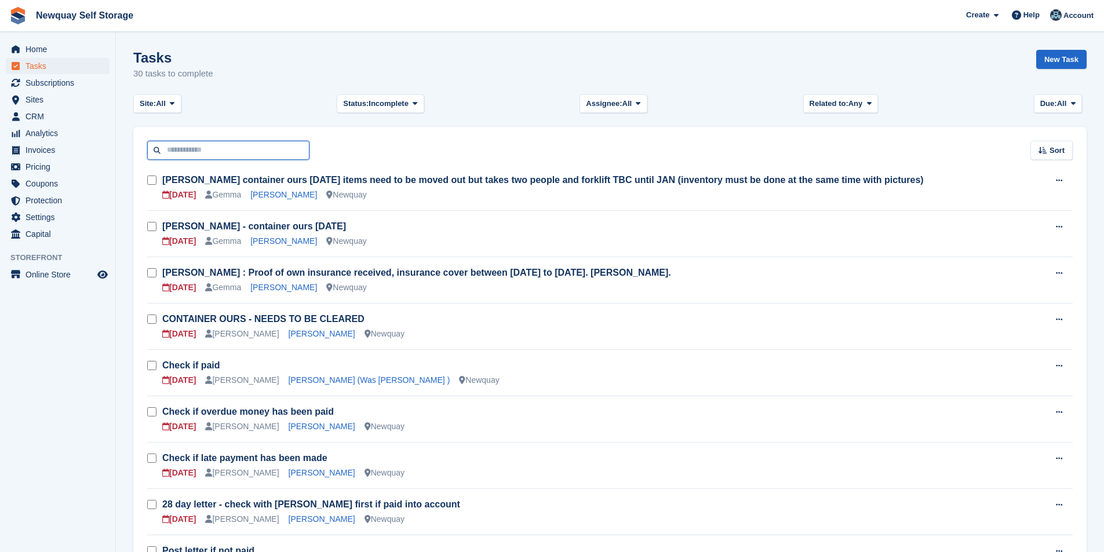
click at [201, 150] on input "text" at bounding box center [228, 150] width 162 height 19
type input "****"
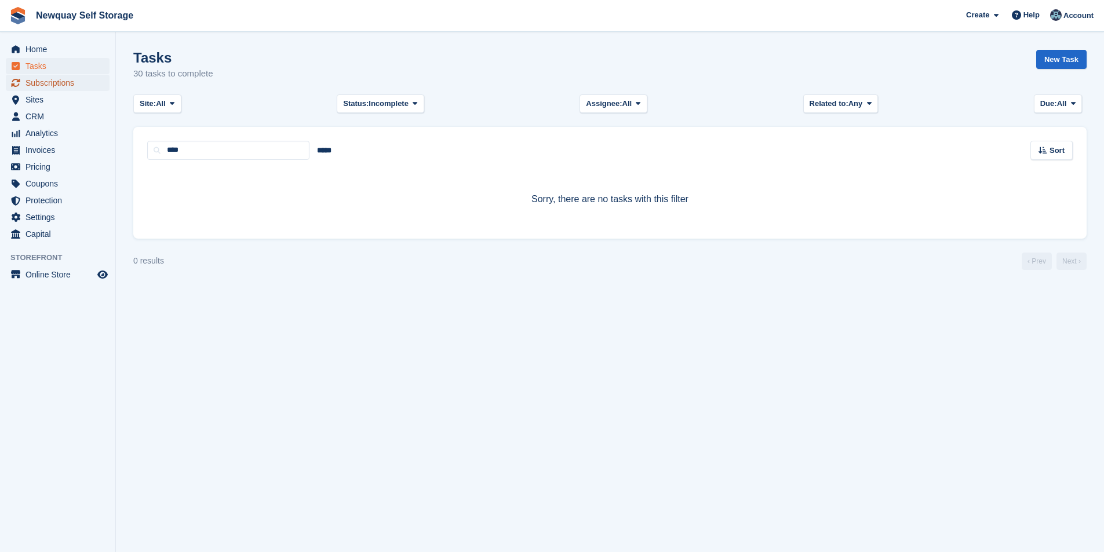
click at [89, 83] on span "Subscriptions" at bounding box center [60, 83] width 70 height 16
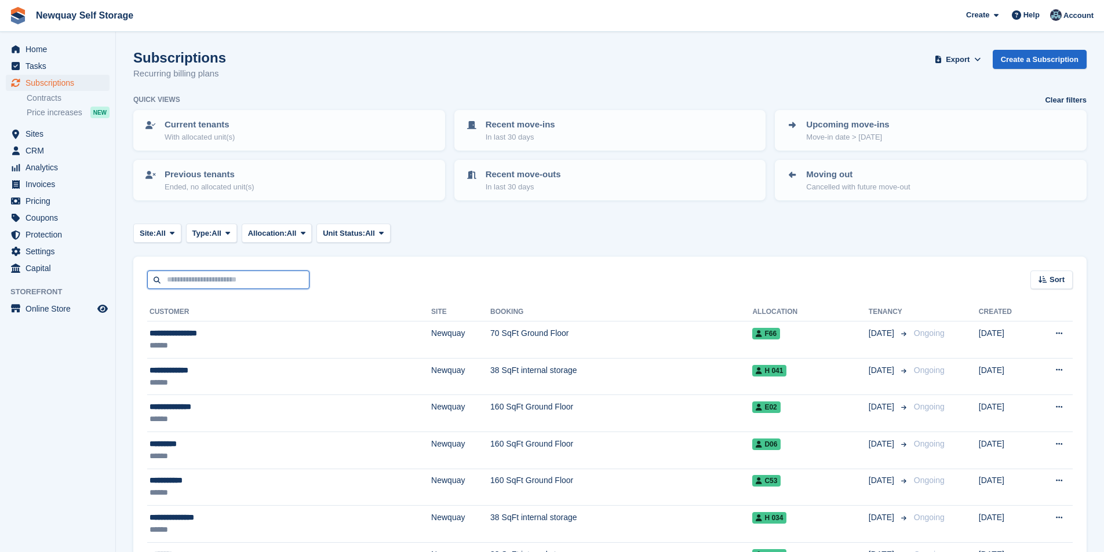
click at [215, 278] on input "text" at bounding box center [228, 280] width 162 height 19
type input "****"
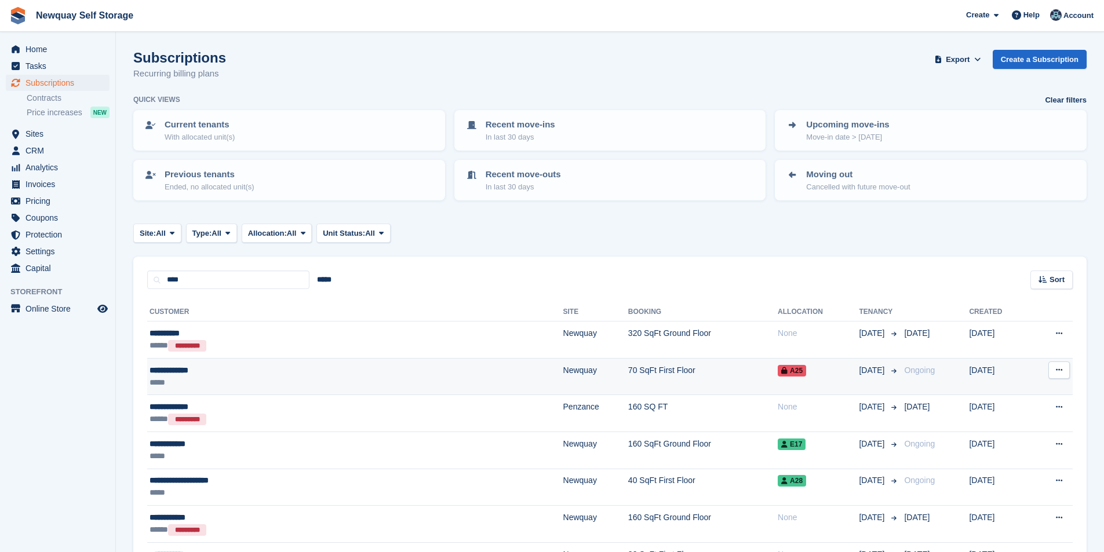
click at [168, 373] on div "**********" at bounding box center [263, 370] width 228 height 12
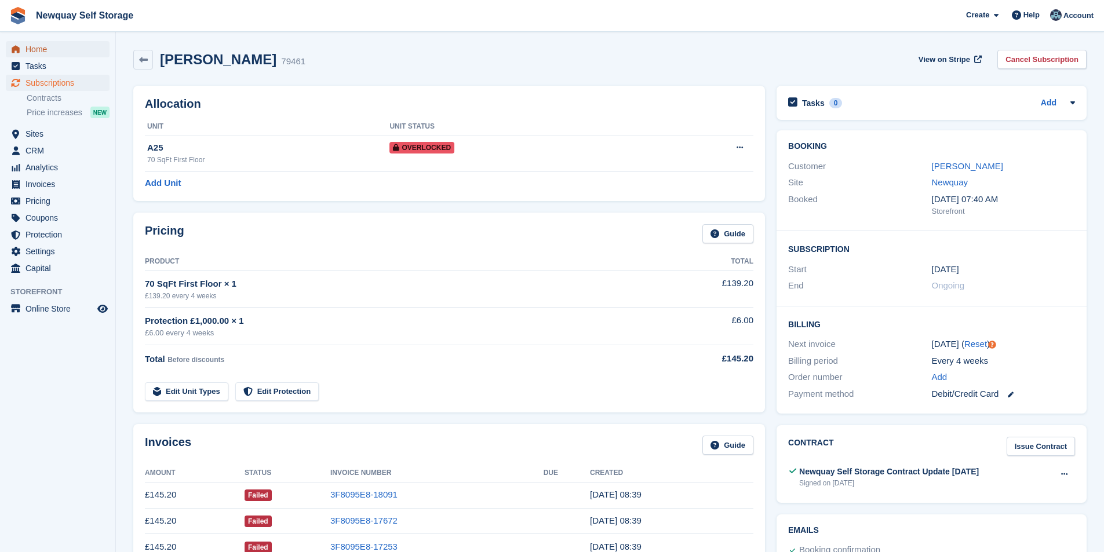
click at [50, 48] on span "Home" at bounding box center [60, 49] width 70 height 16
click at [47, 64] on span "Tasks" at bounding box center [60, 66] width 70 height 16
